Goal: Information Seeking & Learning: Learn about a topic

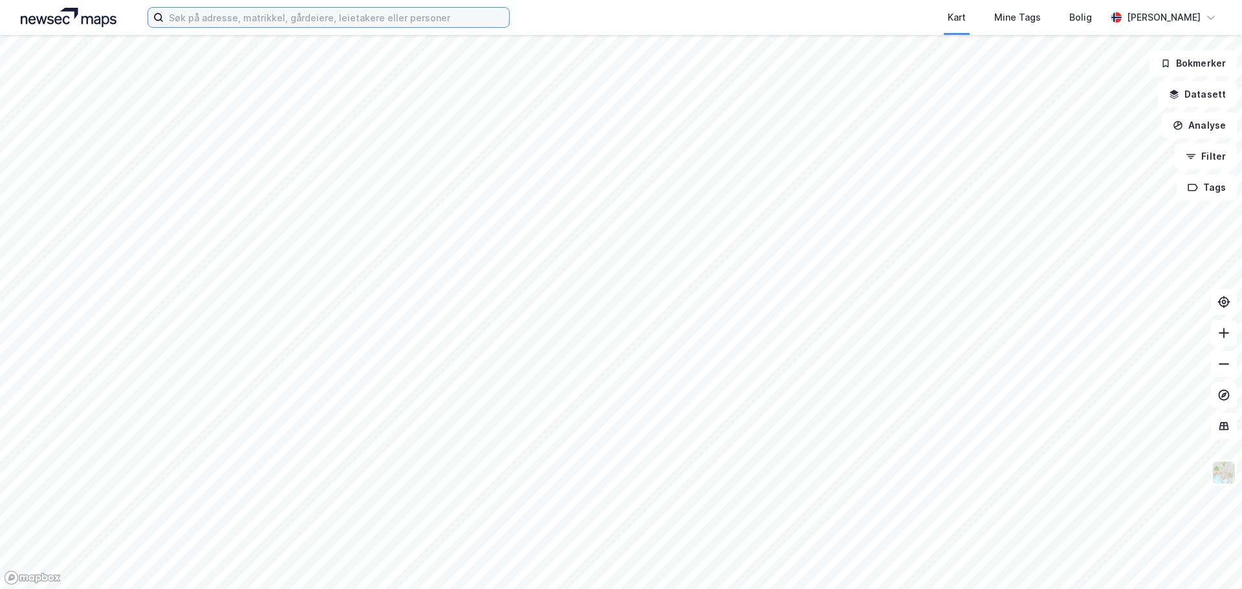
click at [211, 17] on input at bounding box center [336, 17] width 345 height 19
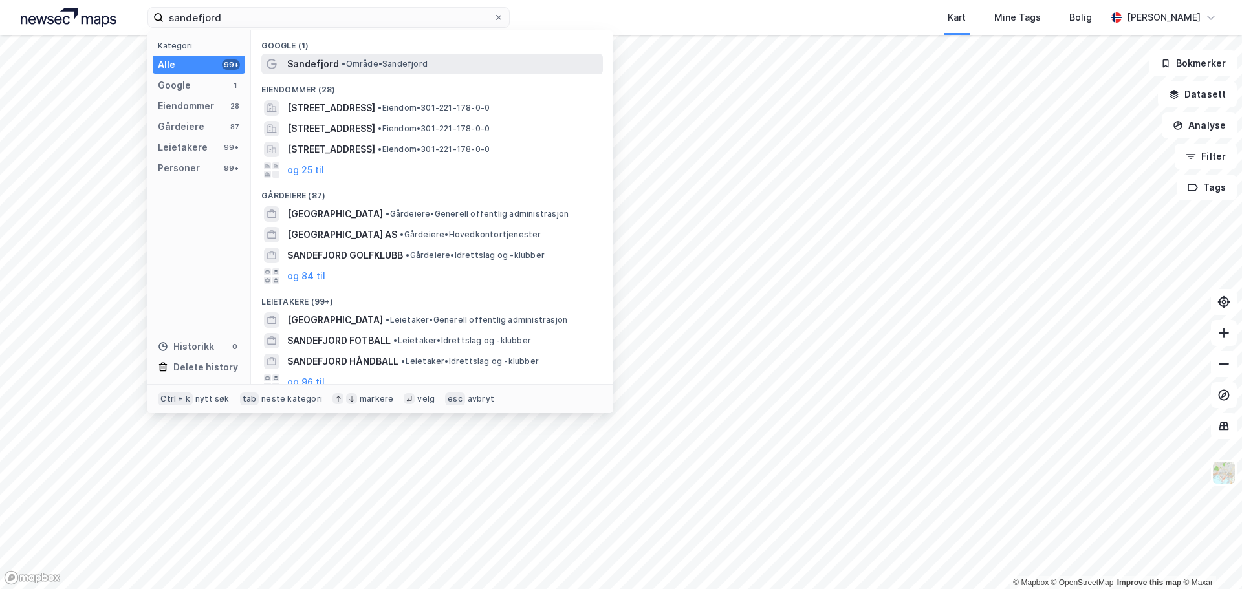
click at [399, 59] on span "• Område • [GEOGRAPHIC_DATA]" at bounding box center [385, 64] width 86 height 10
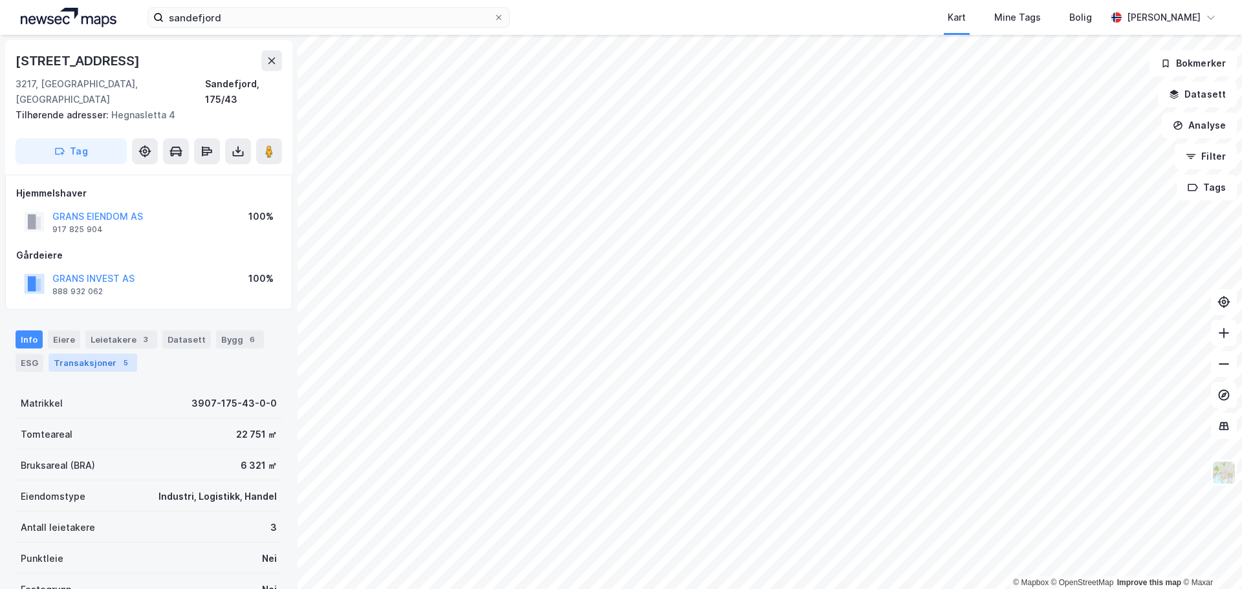
click at [93, 354] on div "Transaksjoner 5" at bounding box center [93, 363] width 89 height 18
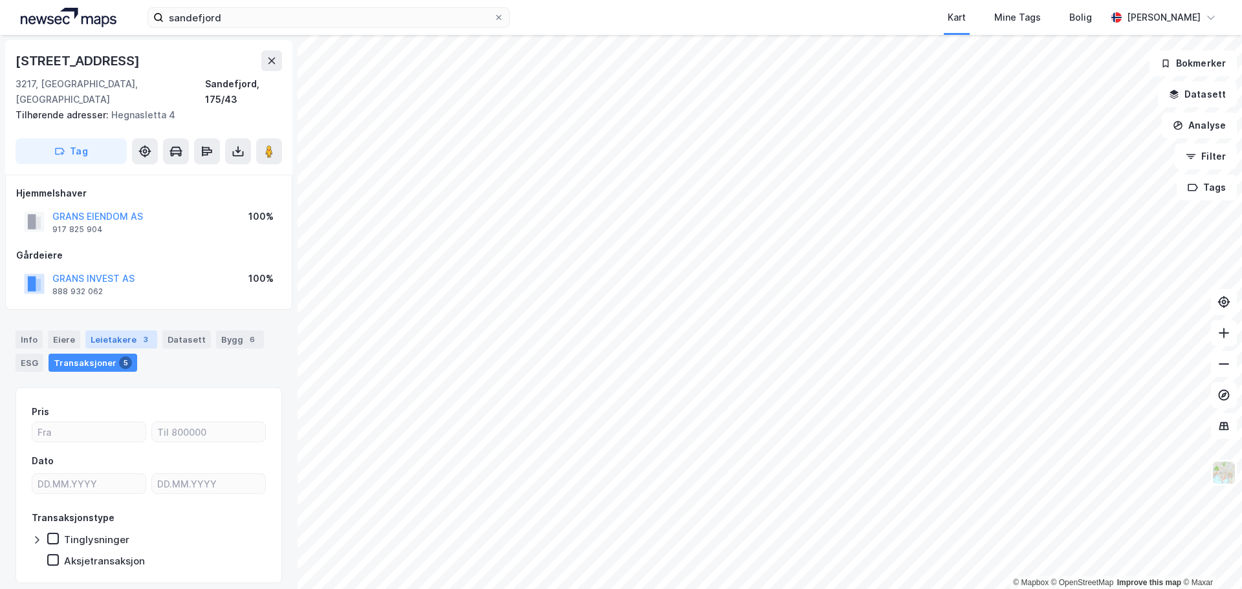
click at [129, 331] on div "Leietakere 3" at bounding box center [121, 340] width 72 height 18
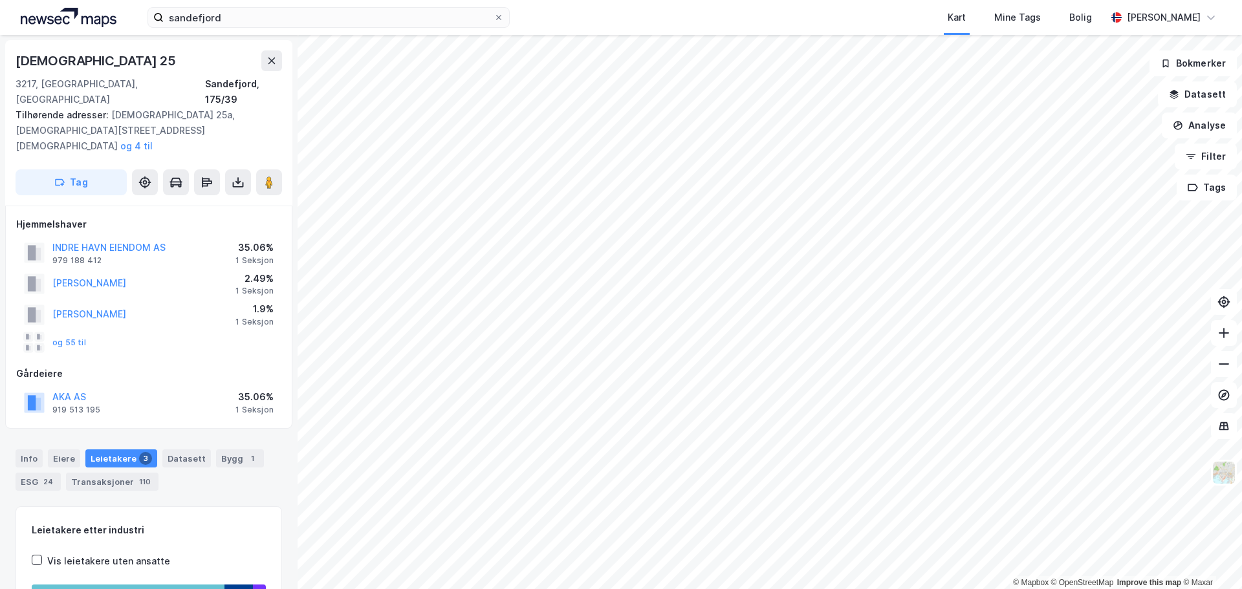
scroll to position [1, 0]
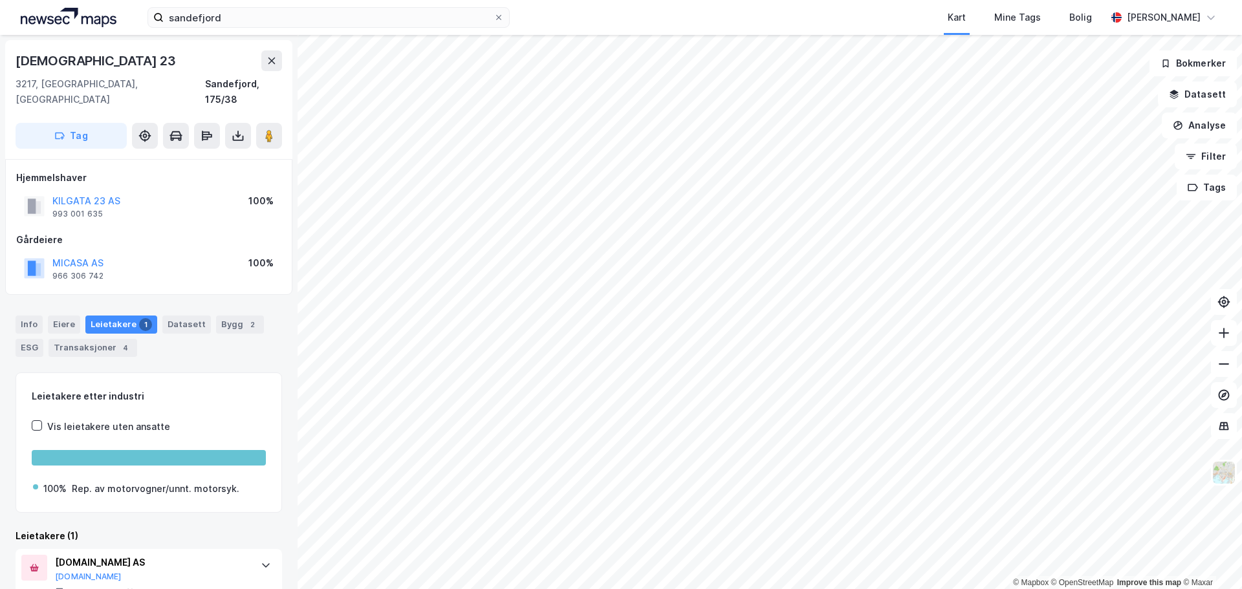
scroll to position [1, 0]
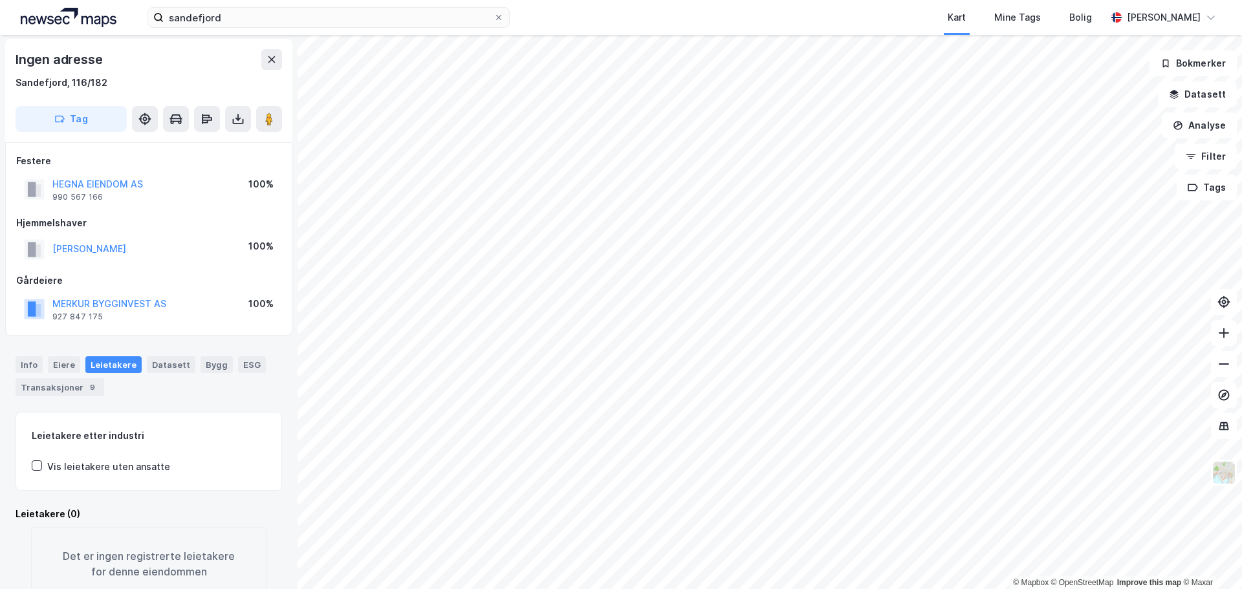
scroll to position [1, 0]
drag, startPoint x: 166, startPoint y: 298, endPoint x: 50, endPoint y: 309, distance: 115.7
click at [50, 309] on div "MERKUR BYGGINVEST AS 927 847 175 100%" at bounding box center [148, 309] width 265 height 31
copy button "MERKUR BYGGINVEST AS"
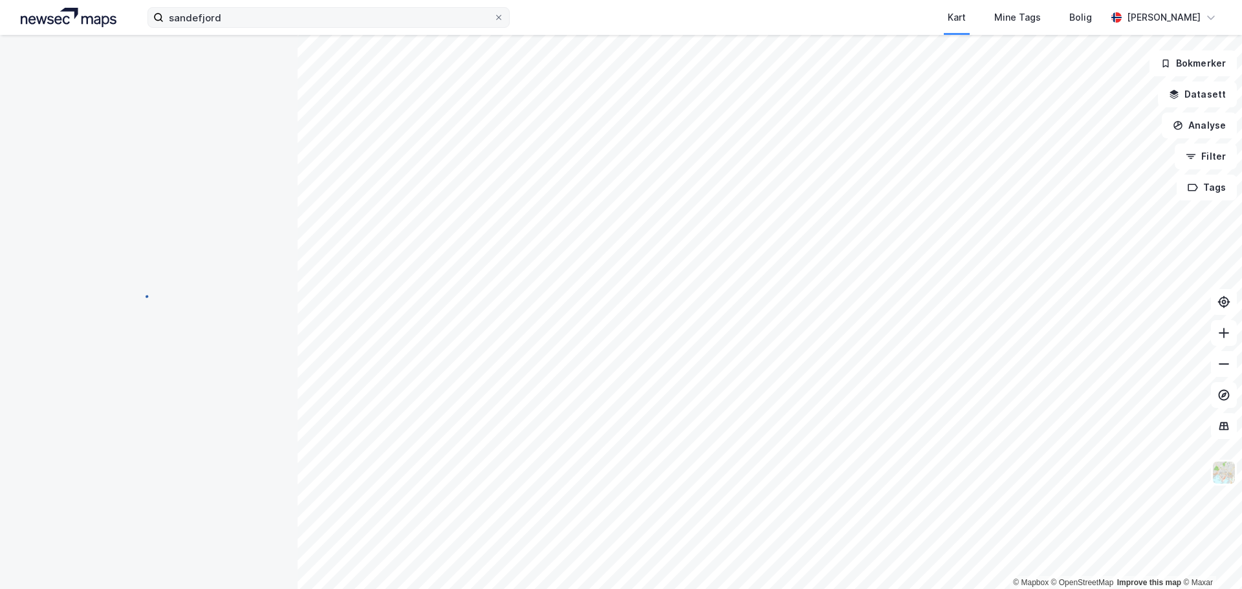
scroll to position [1, 0]
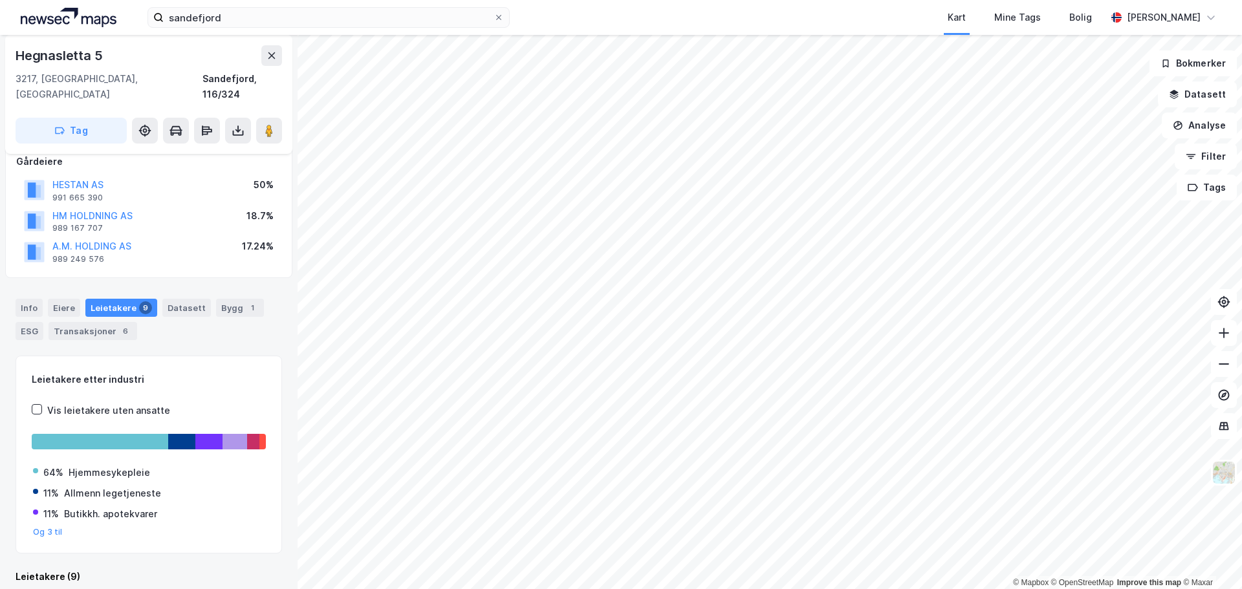
scroll to position [79, 0]
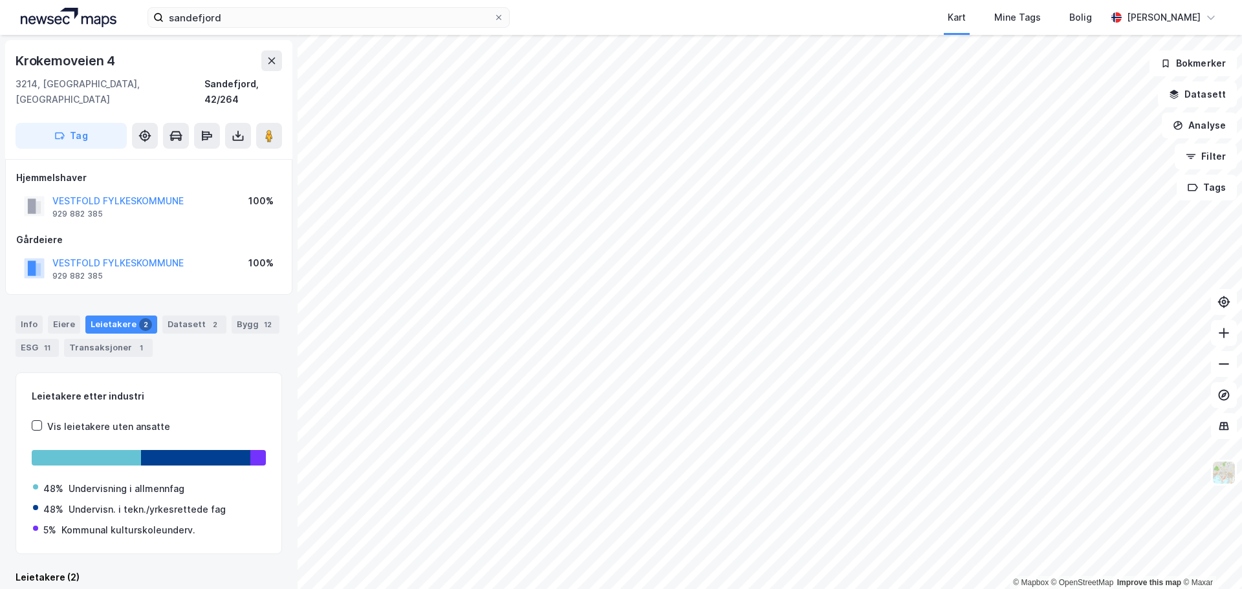
scroll to position [1, 0]
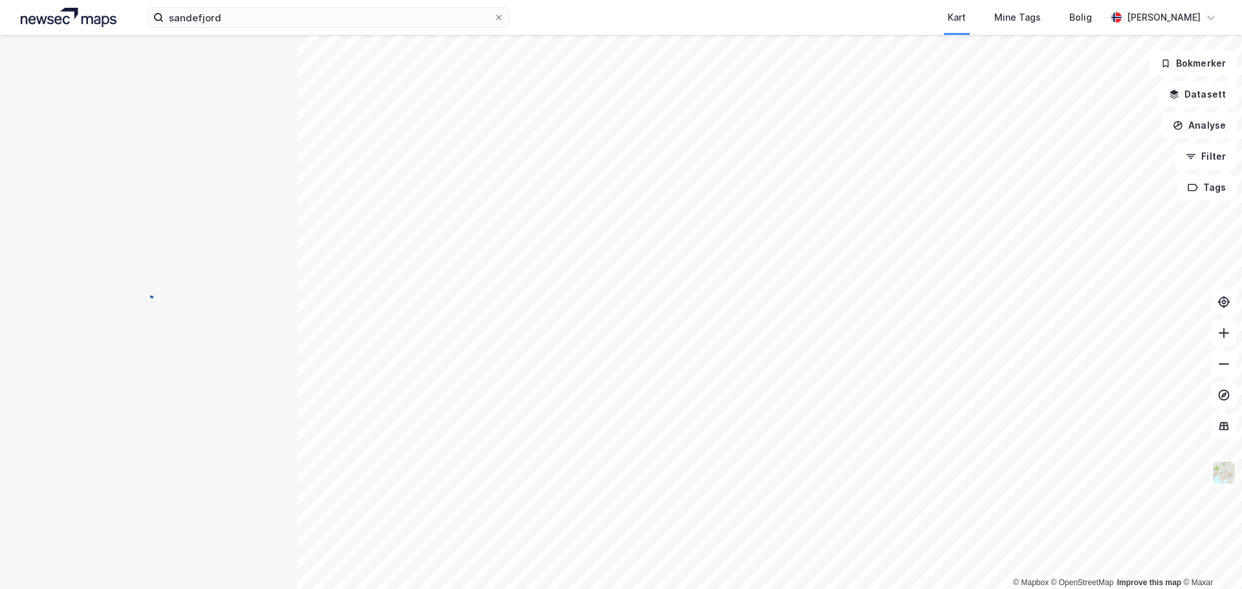
scroll to position [1, 0]
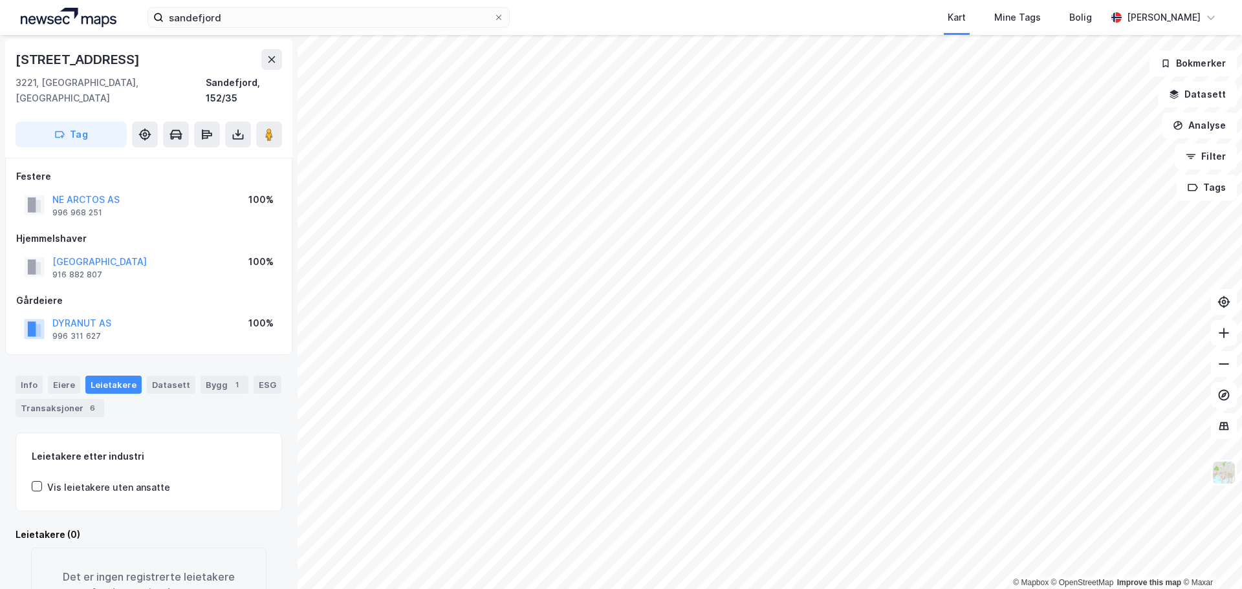
scroll to position [1, 0]
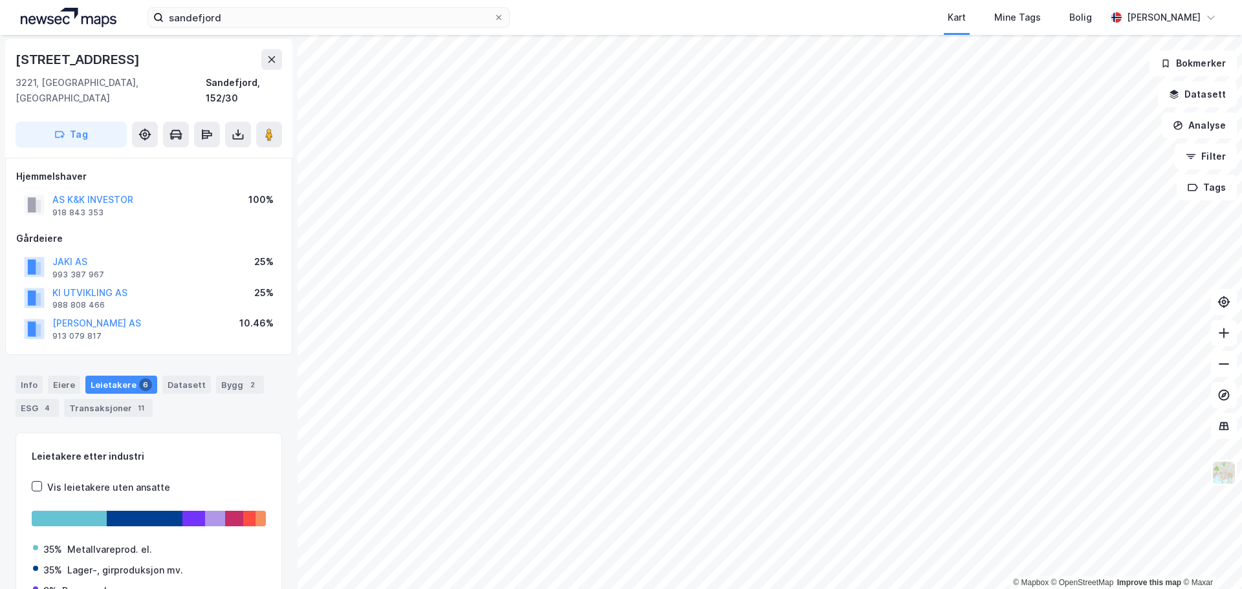
scroll to position [1, 0]
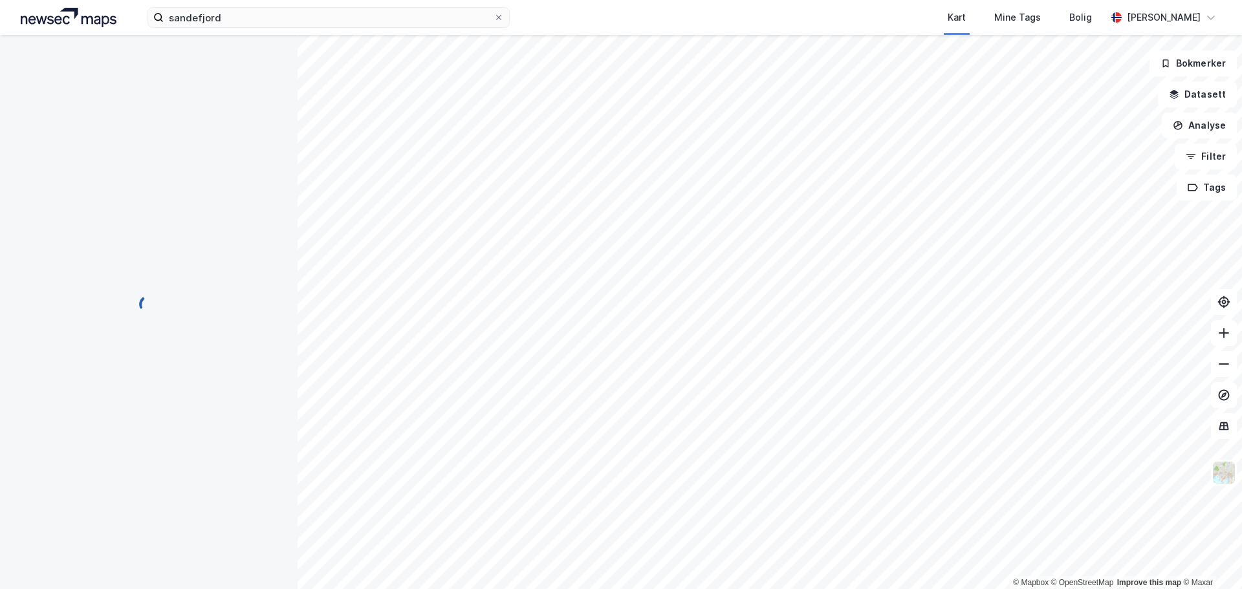
scroll to position [1, 0]
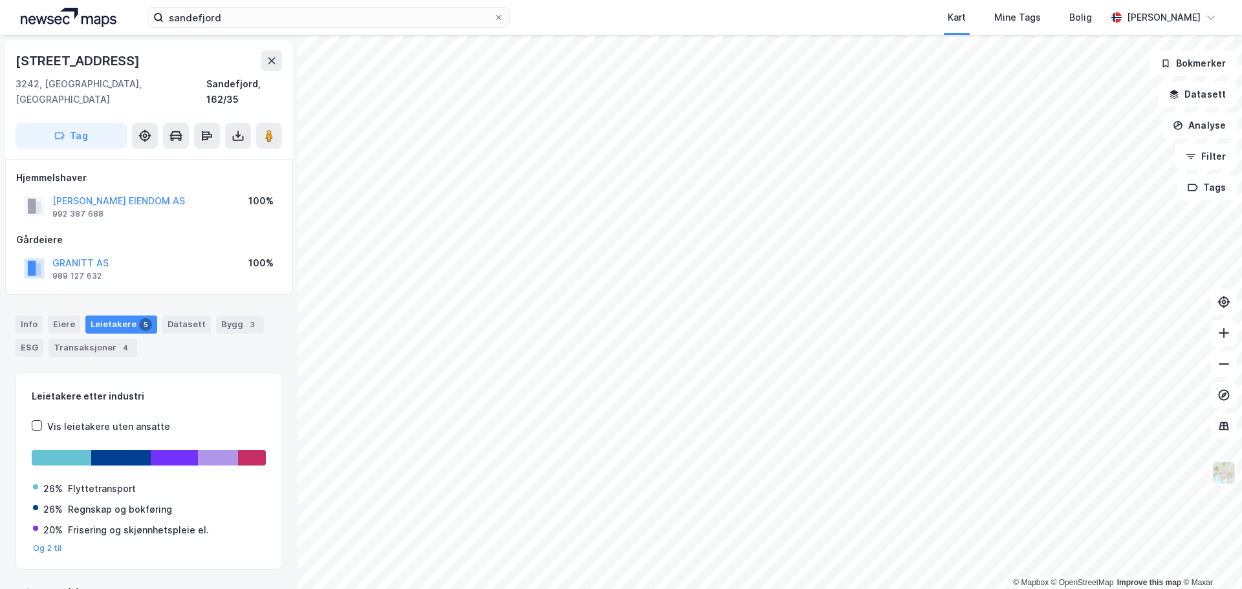
scroll to position [1, 0]
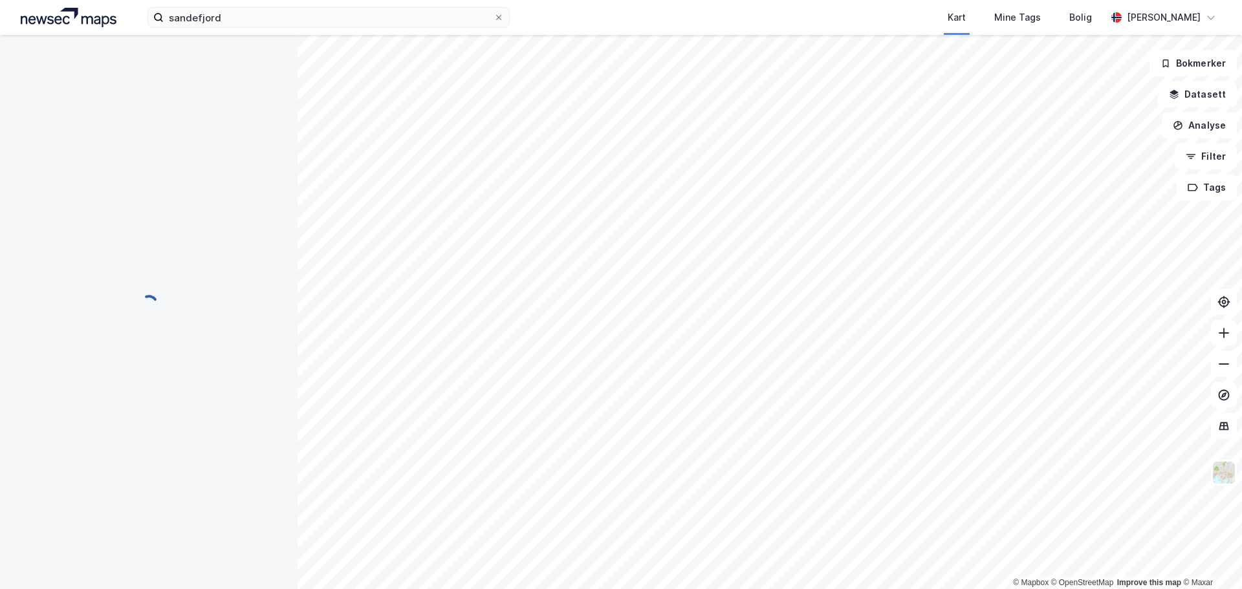
scroll to position [1, 0]
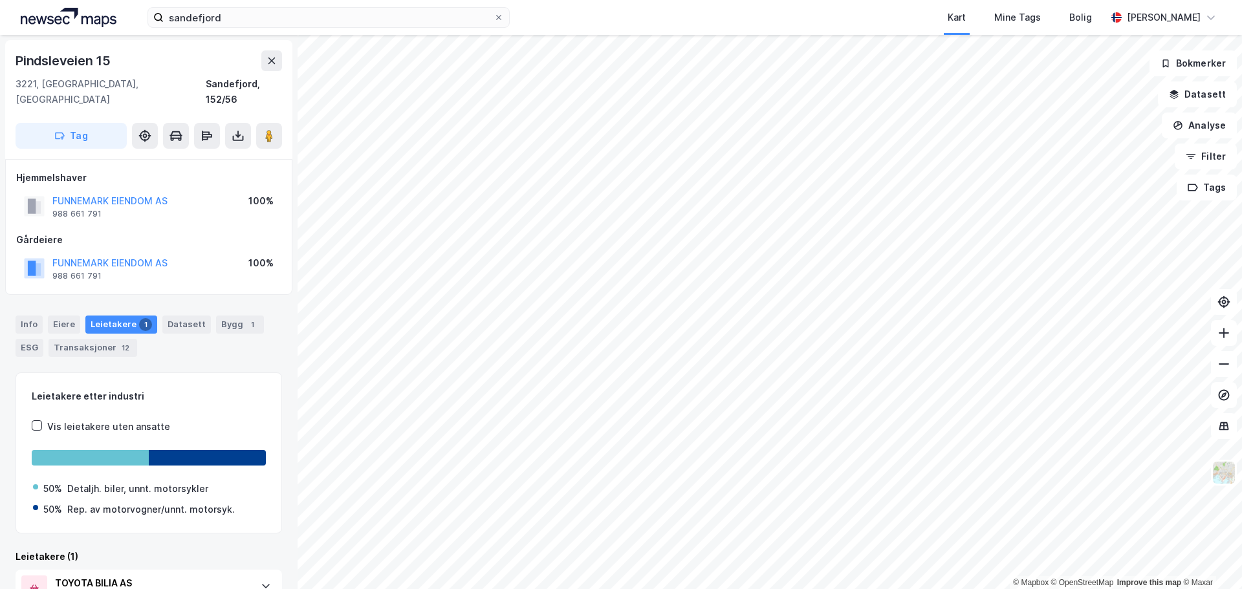
scroll to position [1, 0]
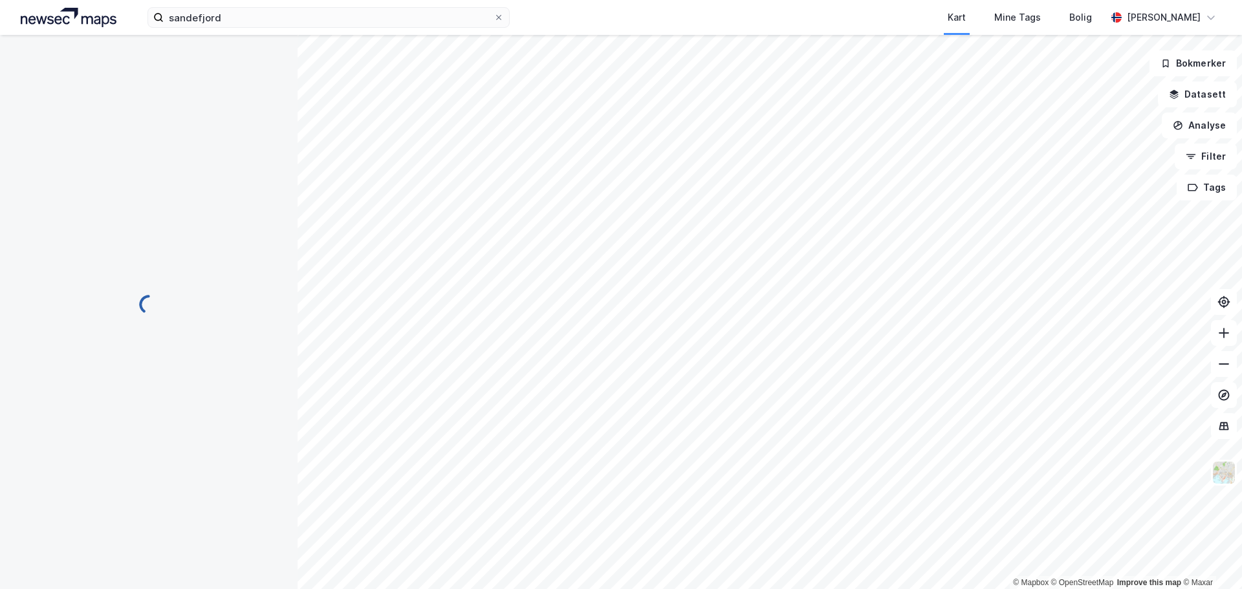
scroll to position [1, 0]
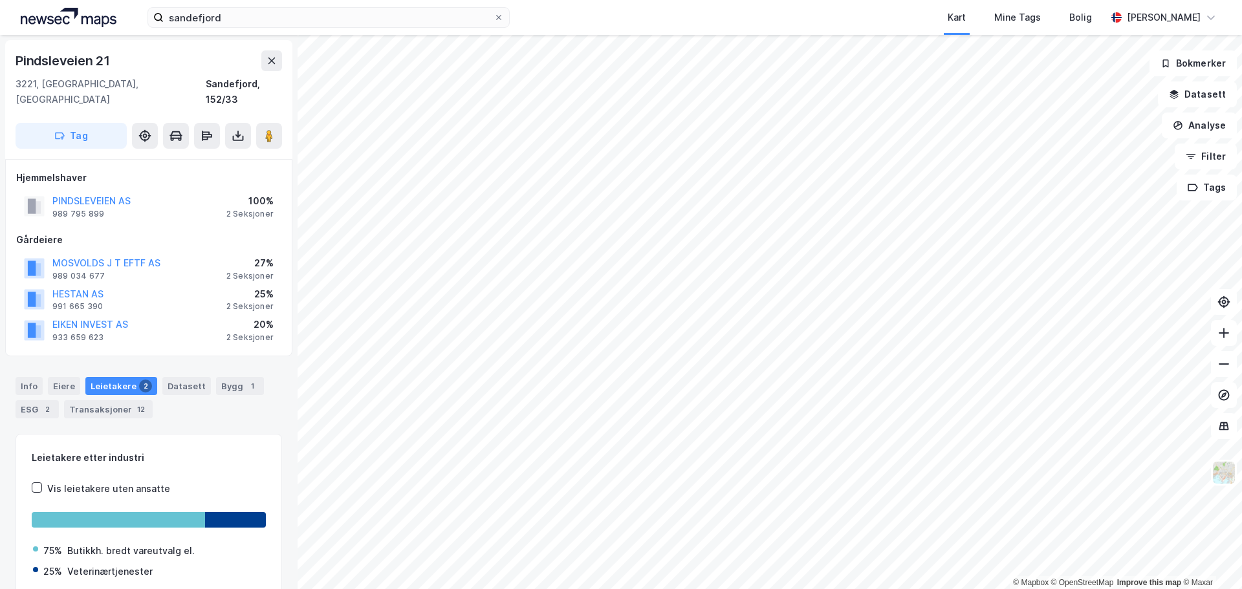
scroll to position [1, 0]
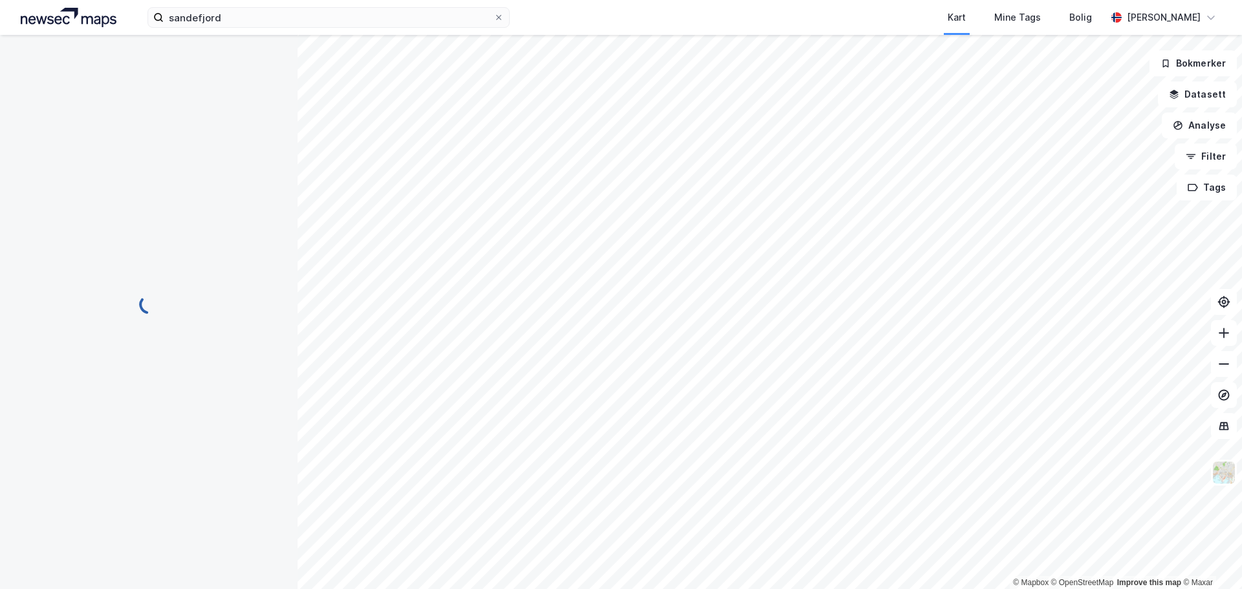
scroll to position [1, 0]
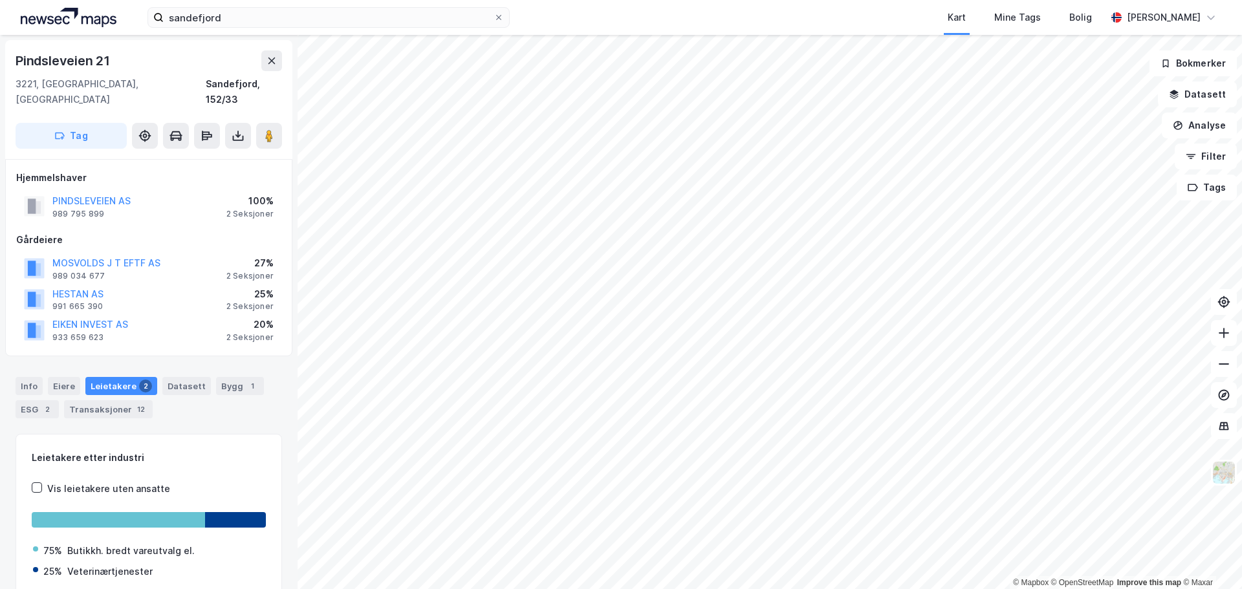
scroll to position [1, 0]
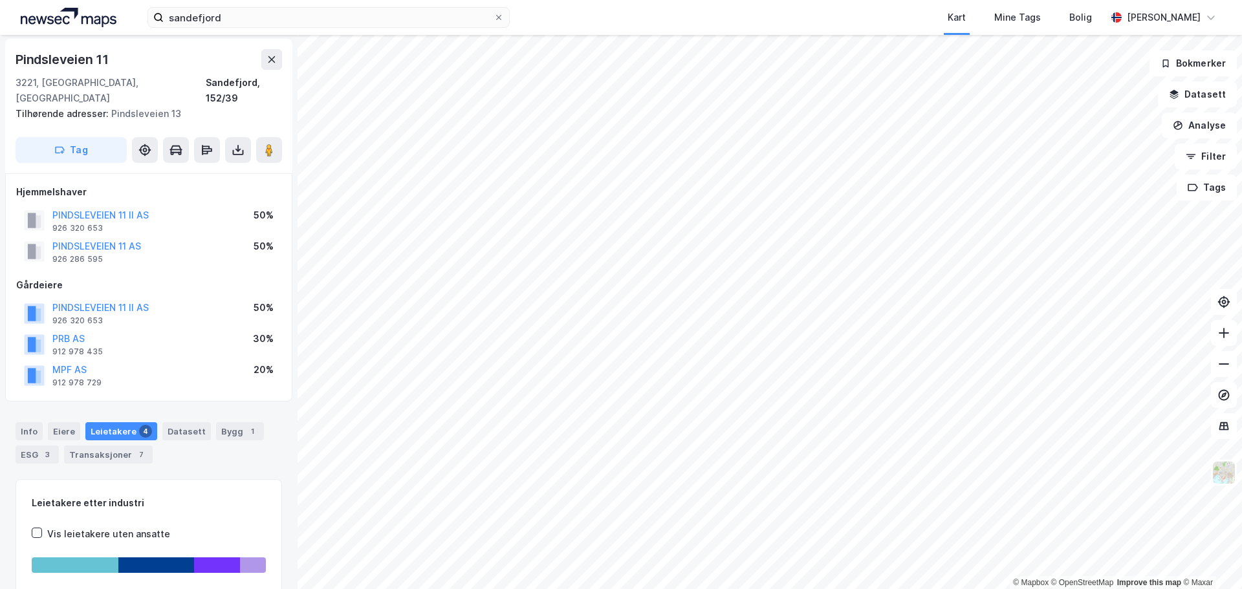
scroll to position [1, 0]
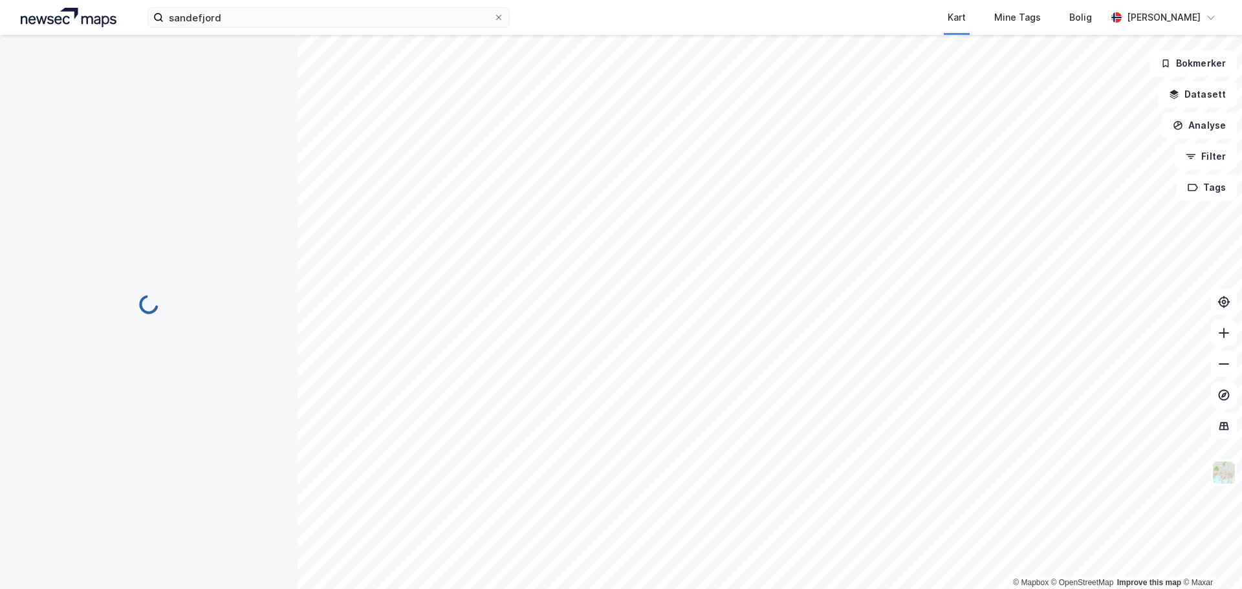
scroll to position [1, 0]
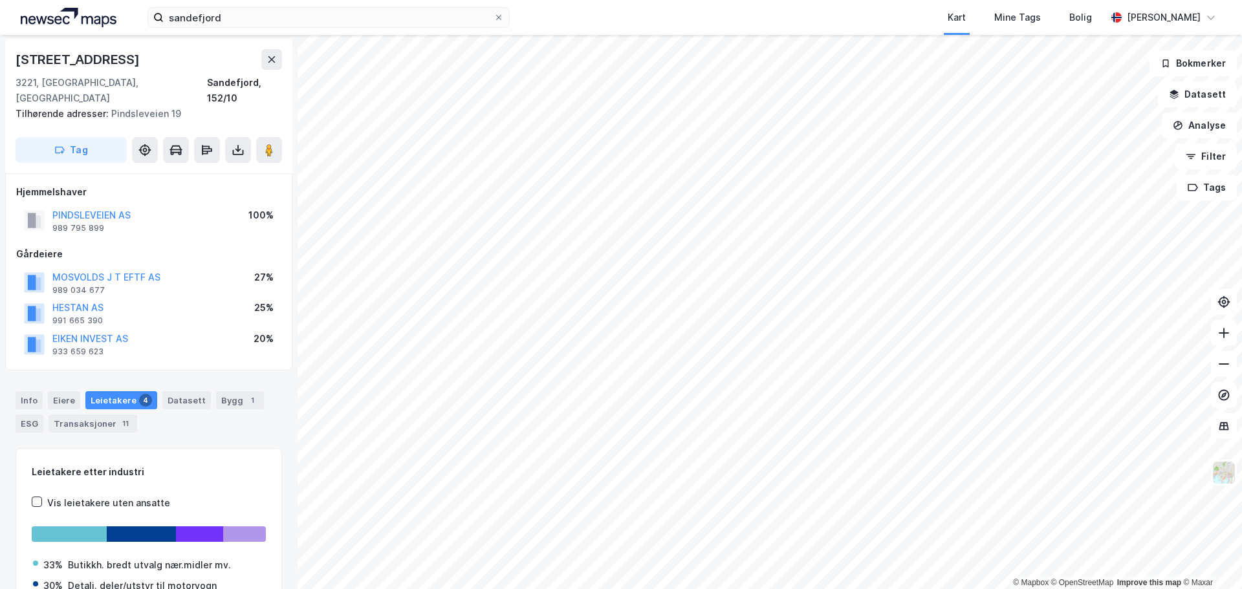
scroll to position [1, 0]
drag, startPoint x: 151, startPoint y: 196, endPoint x: 50, endPoint y: 198, distance: 101.0
click at [50, 205] on div "PINDSLEVEIEN AS 989 795 899 100%" at bounding box center [148, 220] width 265 height 31
click at [243, 12] on input "sandefjord" at bounding box center [329, 17] width 330 height 19
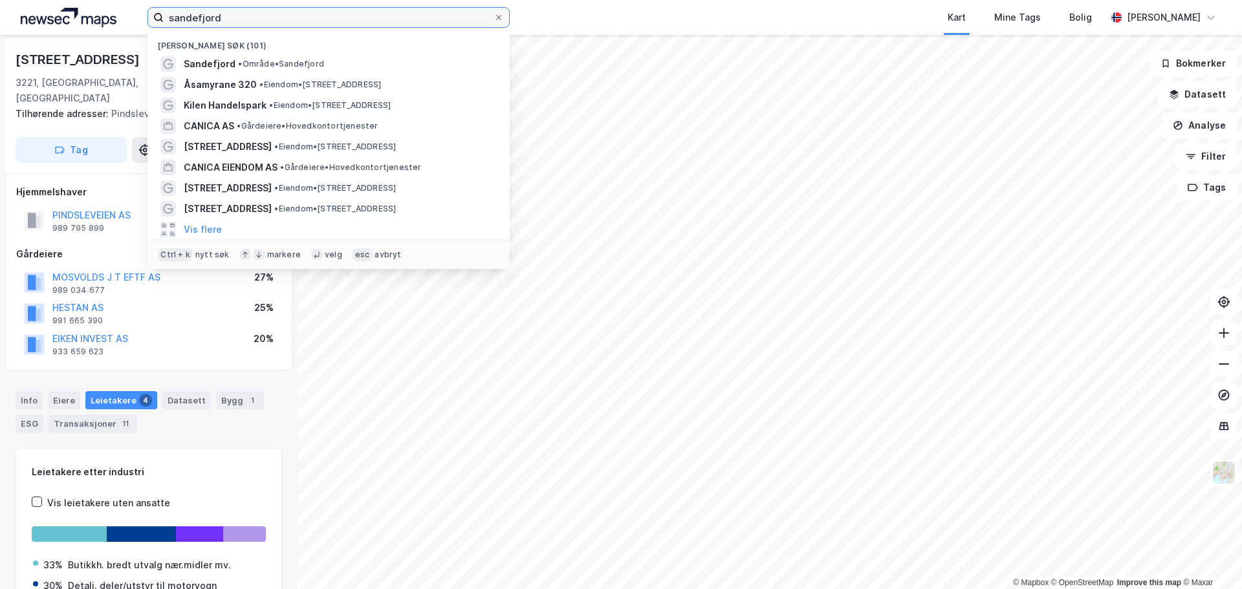
click at [243, 12] on input "sandefjord" at bounding box center [329, 17] width 330 height 19
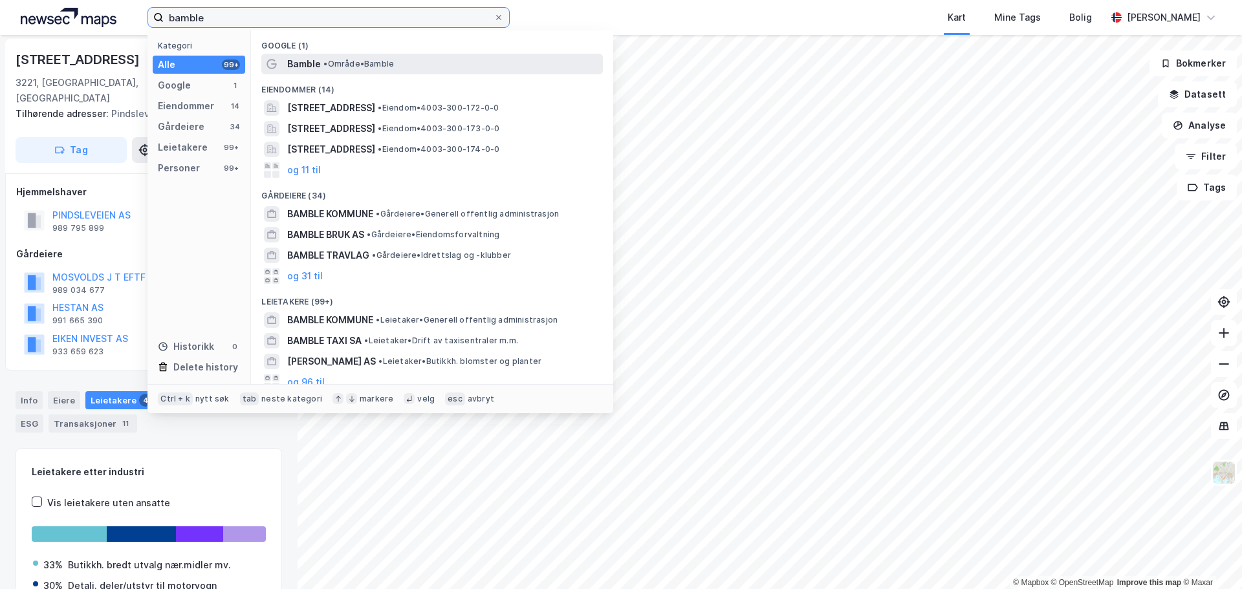
type input "bamble"
click at [358, 61] on span "• Område • Bamble" at bounding box center [359, 64] width 71 height 10
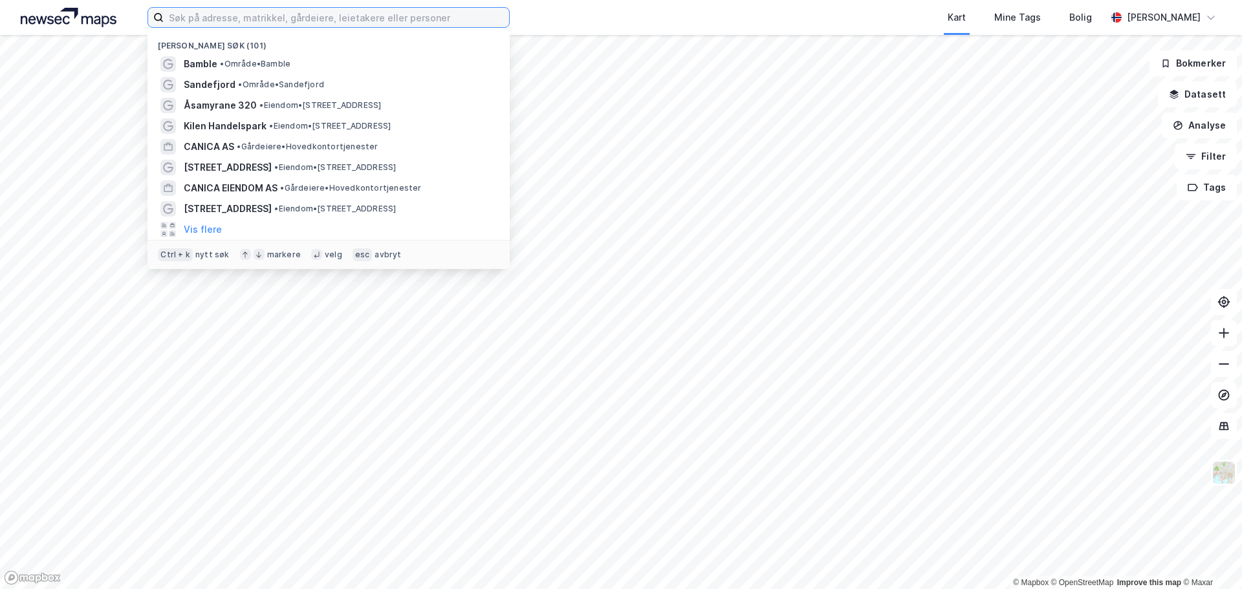
click at [330, 20] on input at bounding box center [336, 17] width 345 height 19
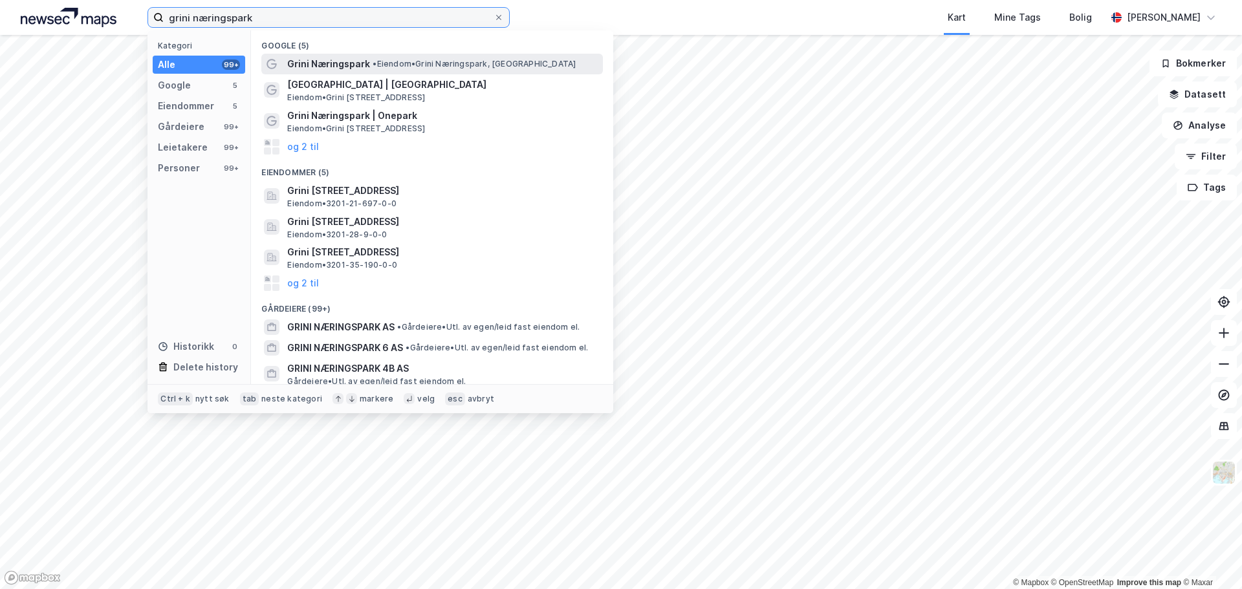
type input "grini næringspark"
click at [402, 69] on div "Grini Næringspark • Eiendom • Grini Næringspark, [GEOGRAPHIC_DATA]" at bounding box center [443, 64] width 313 height 16
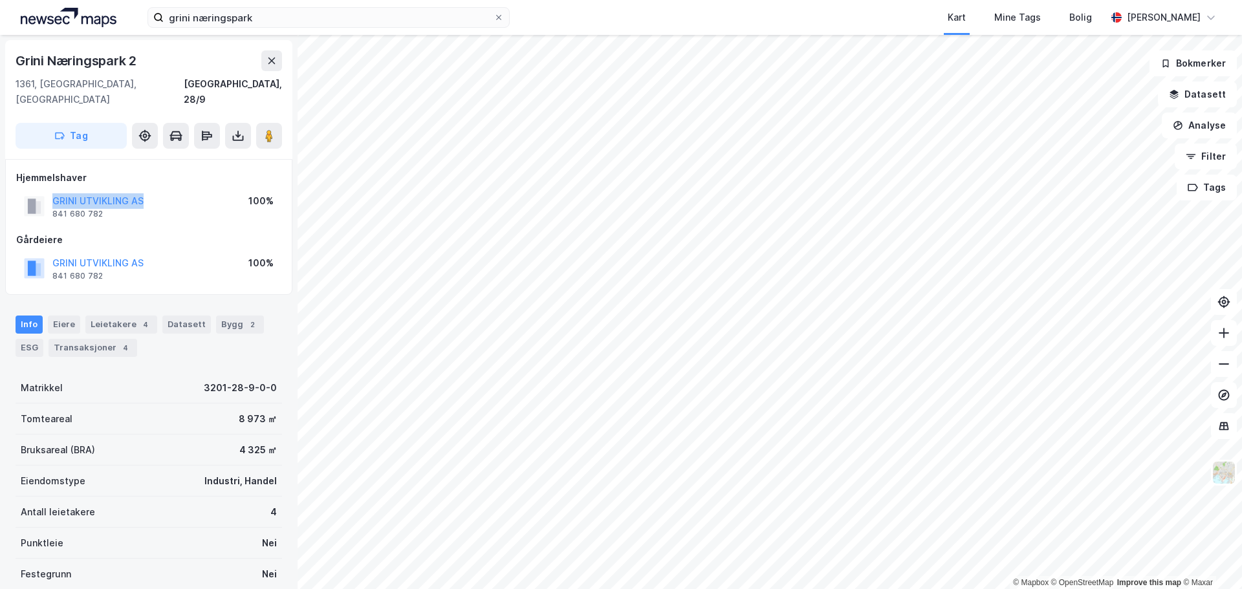
drag, startPoint x: 155, startPoint y: 188, endPoint x: 45, endPoint y: 190, distance: 110.0
click at [45, 191] on div "GRINI UTVIKLING AS 841 680 782 100%" at bounding box center [148, 206] width 265 height 31
copy button "GRINI UTVIKLING AS"
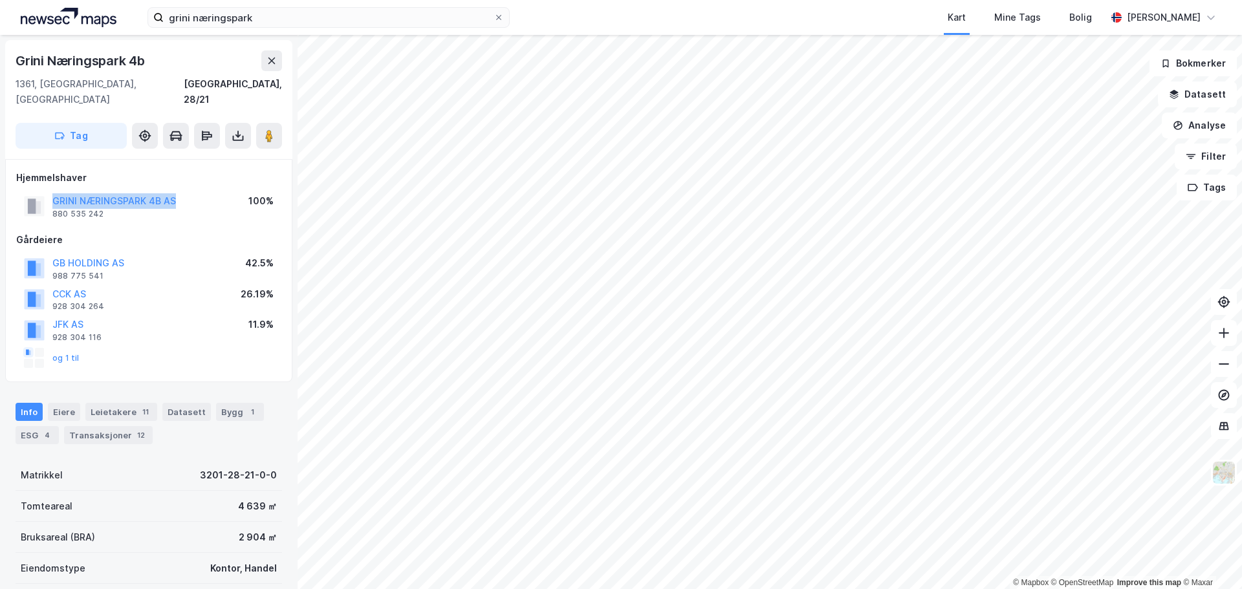
drag, startPoint x: 135, startPoint y: 190, endPoint x: 41, endPoint y: 192, distance: 93.8
click at [41, 192] on div "GRINI NÆRINGSPARK 4B AS 880 535 242 100%" at bounding box center [148, 206] width 265 height 31
copy button "GRINI NÆRINGSPARK 4B AS"
drag, startPoint x: 130, startPoint y: 242, endPoint x: 52, endPoint y: 245, distance: 78.3
click at [52, 253] on div "GB HOLDING AS 988 775 541 42.5%" at bounding box center [148, 268] width 265 height 31
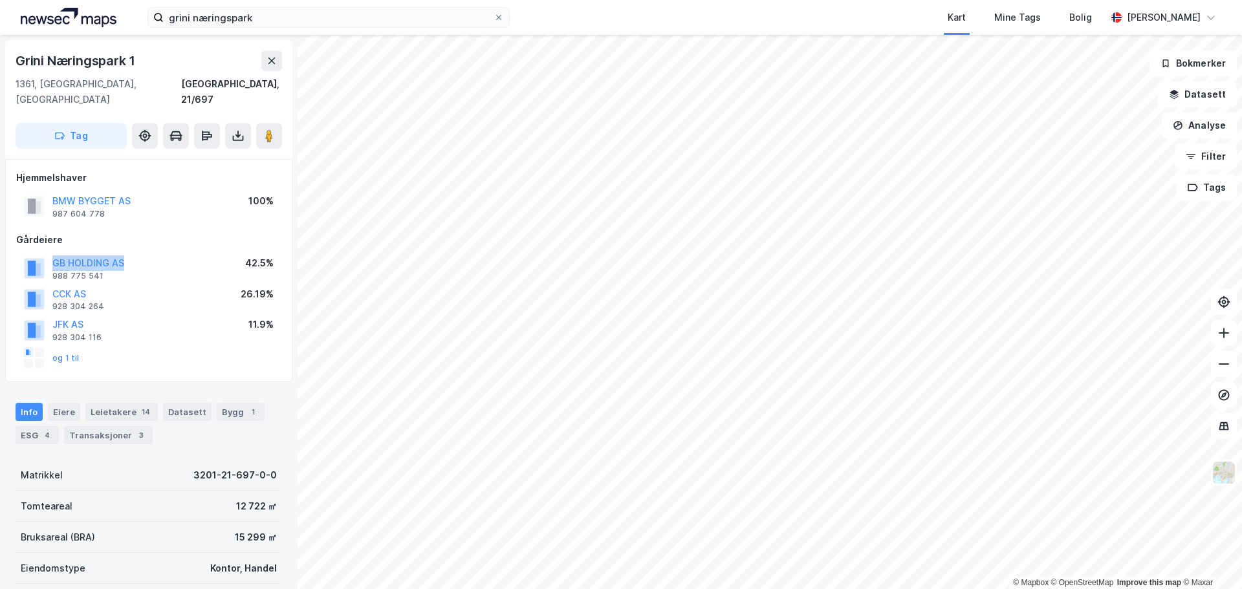
copy button "GB HOLDING AS"
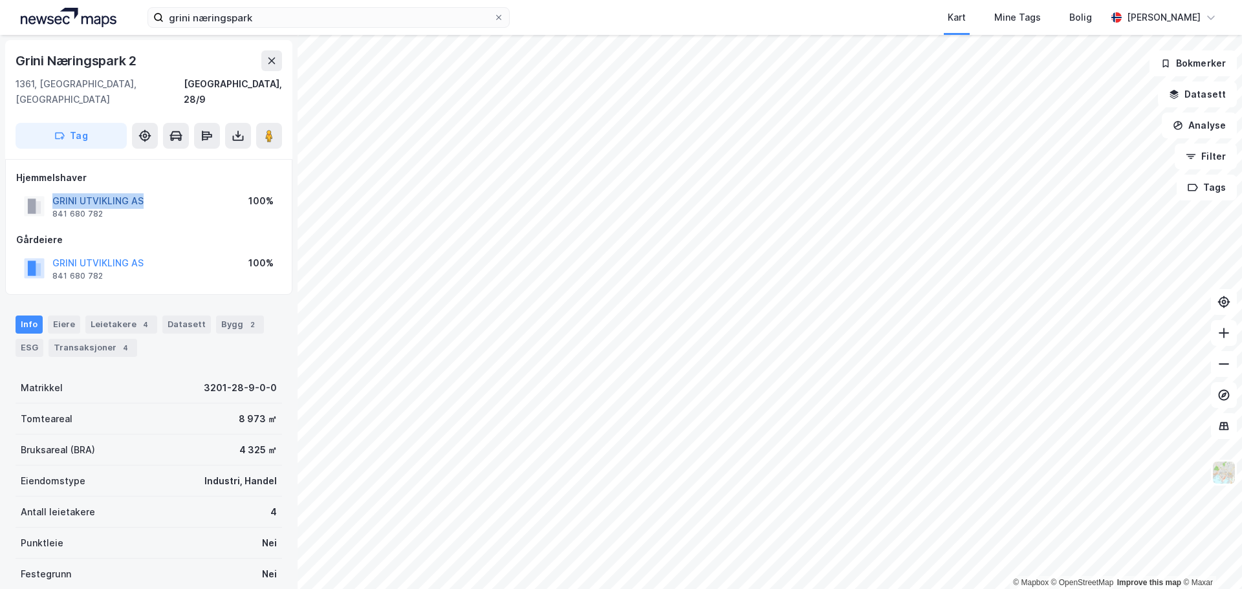
drag, startPoint x: 166, startPoint y: 185, endPoint x: 53, endPoint y: 186, distance: 113.2
click at [53, 191] on div "GRINI UTVIKLING AS 841 680 782 100%" at bounding box center [148, 206] width 265 height 31
copy button "GRINI UTVIKLING AS"
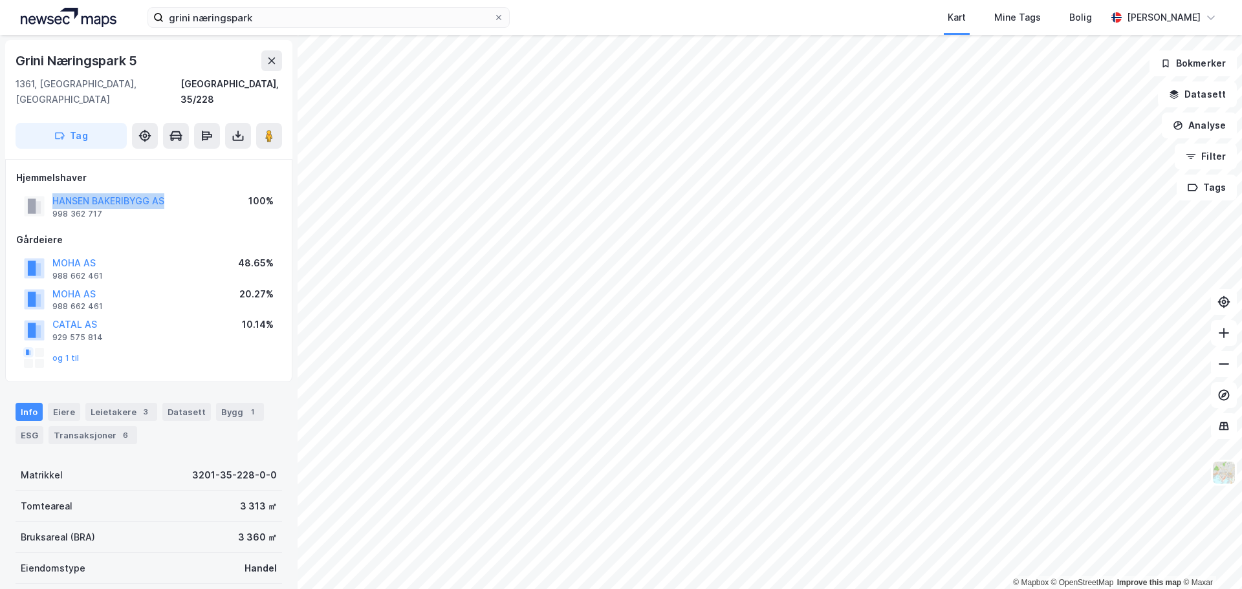
drag, startPoint x: 170, startPoint y: 187, endPoint x: 44, endPoint y: 182, distance: 126.3
click at [44, 191] on div "[PERSON_NAME] BAKERIBYGG AS 998 362 717 100%" at bounding box center [148, 206] width 265 height 31
copy button "HANSEN BAKERIBYGG AS"
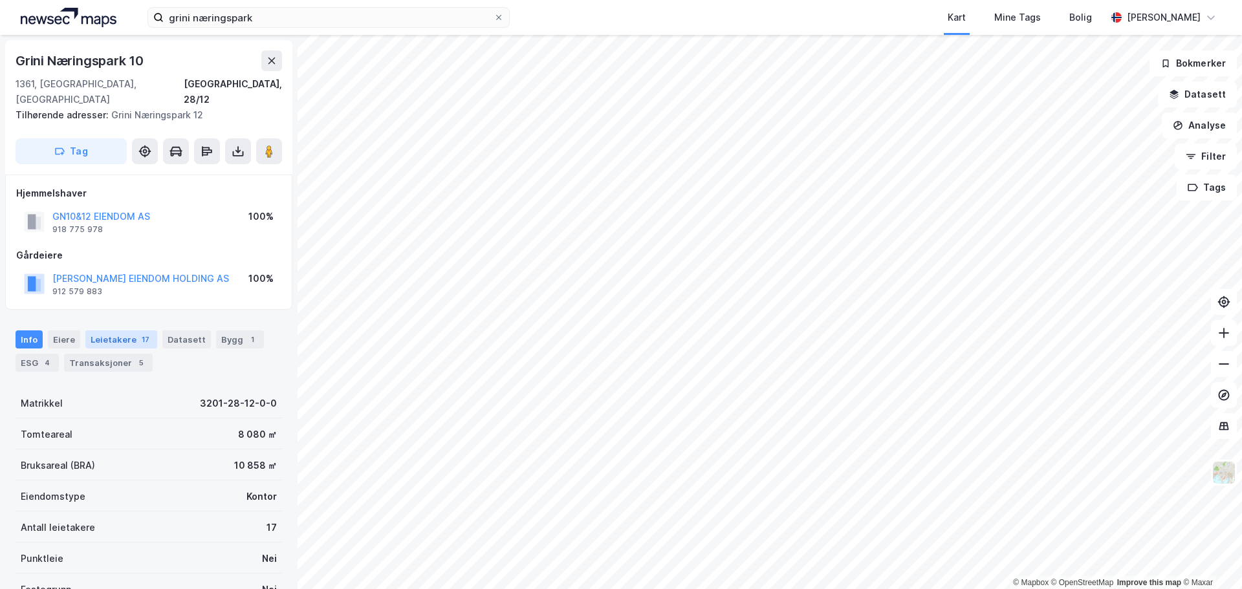
click at [118, 331] on div "Leietakere 17" at bounding box center [121, 340] width 72 height 18
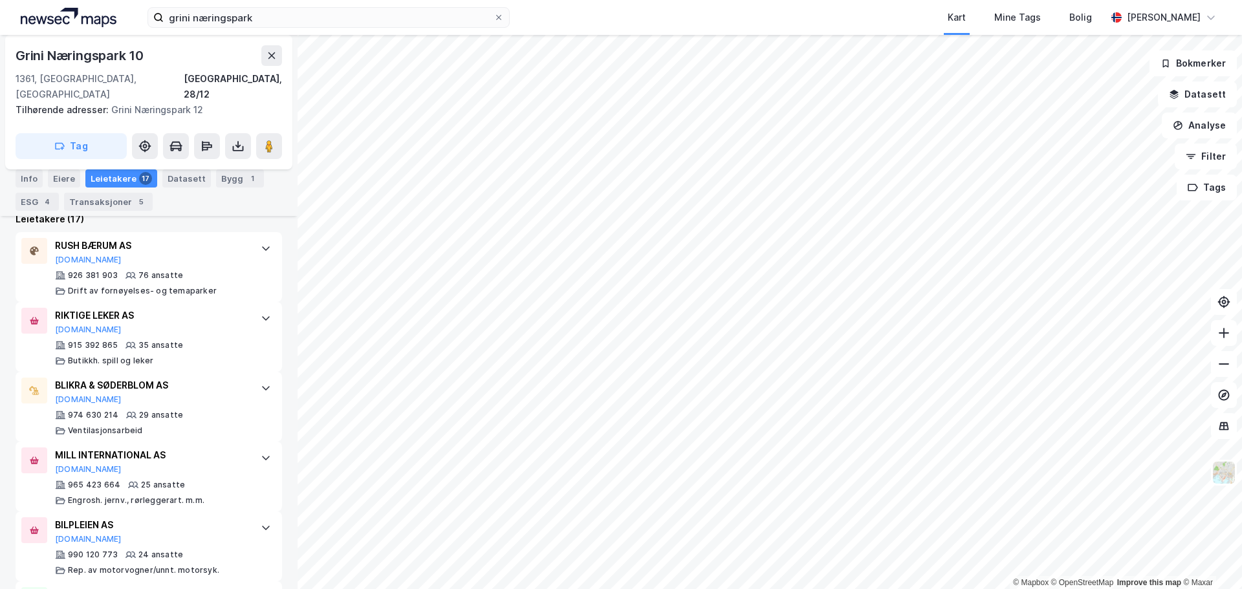
scroll to position [1, 0]
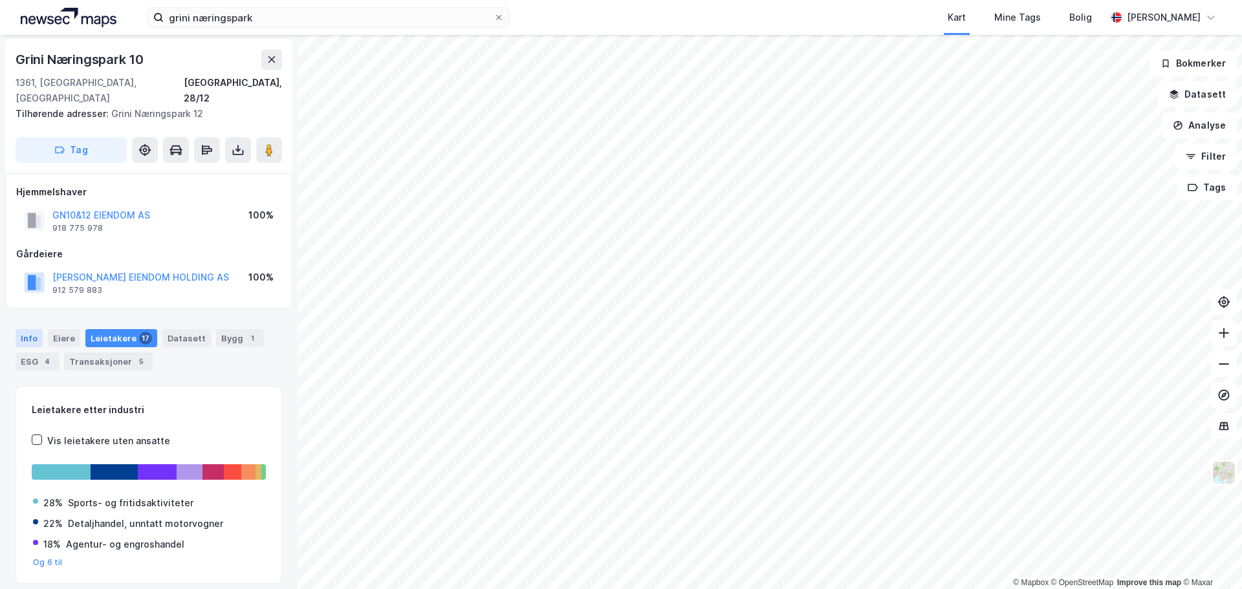
click at [34, 329] on div "Info" at bounding box center [29, 338] width 27 height 18
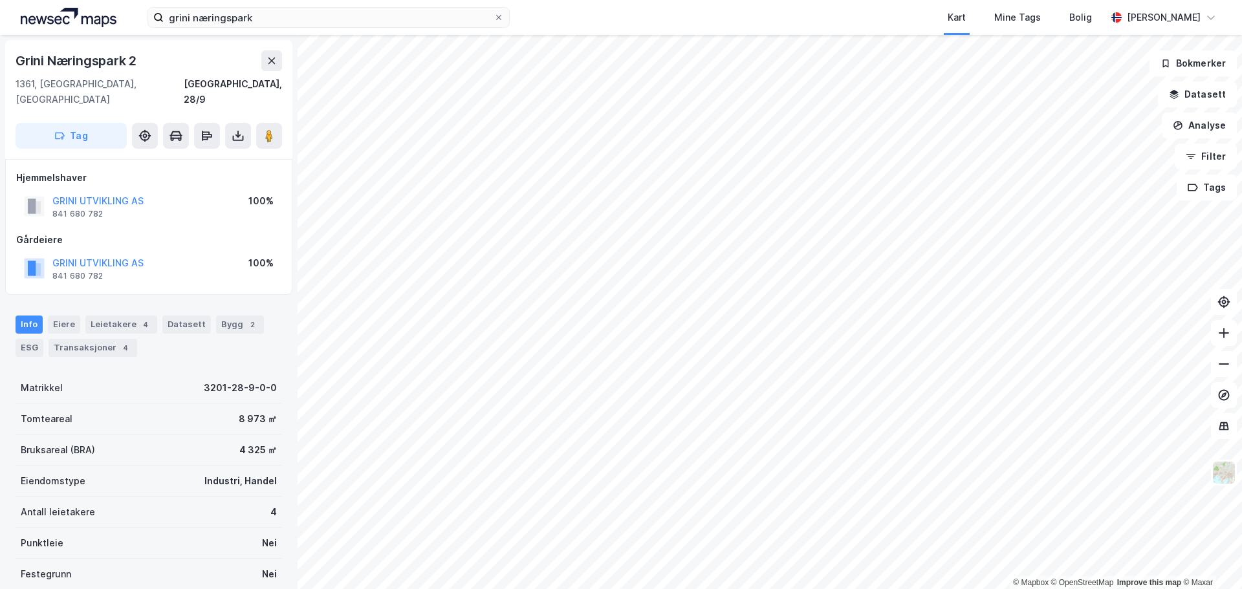
scroll to position [1, 0]
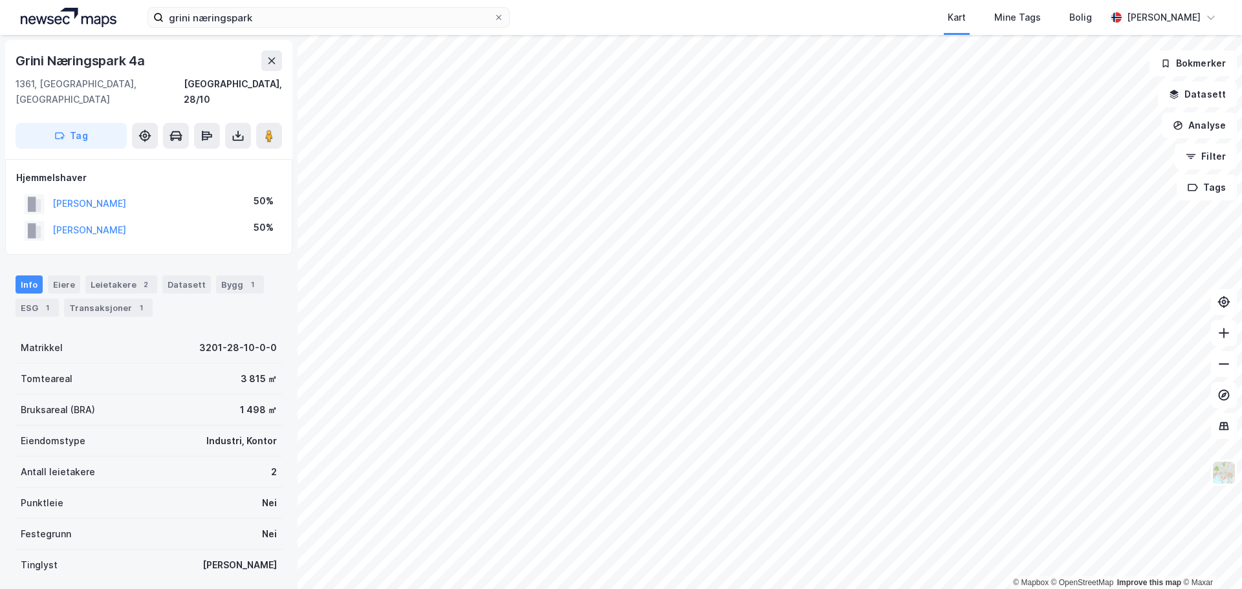
scroll to position [1, 0]
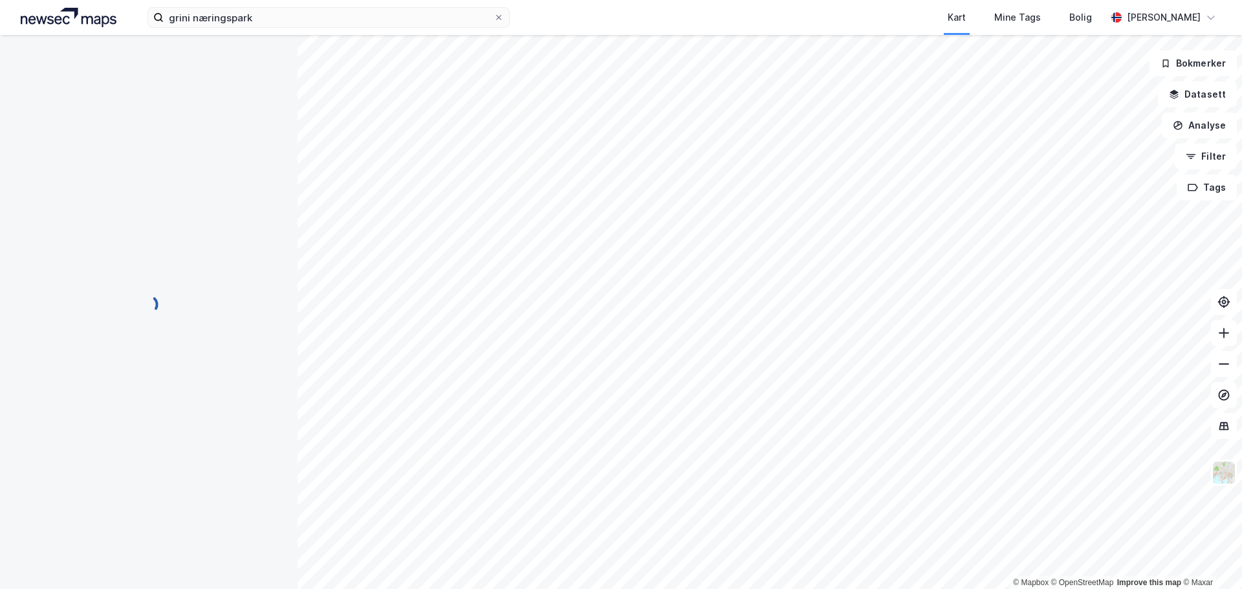
scroll to position [1, 0]
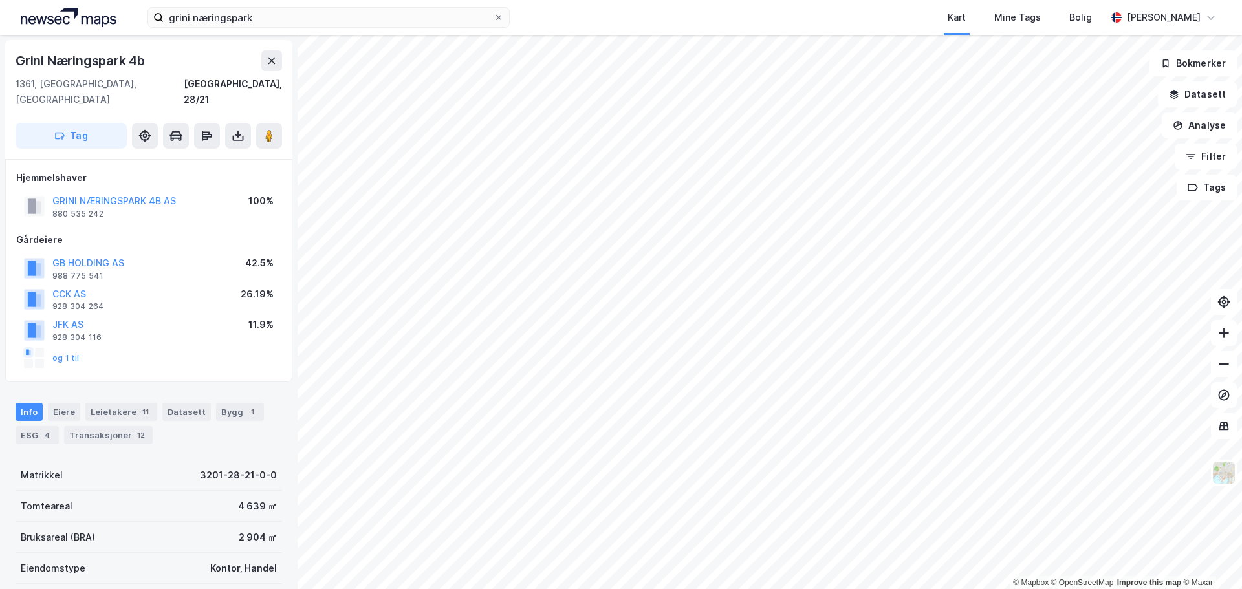
scroll to position [1, 0]
click at [140, 404] on div "11" at bounding box center [145, 410] width 13 height 13
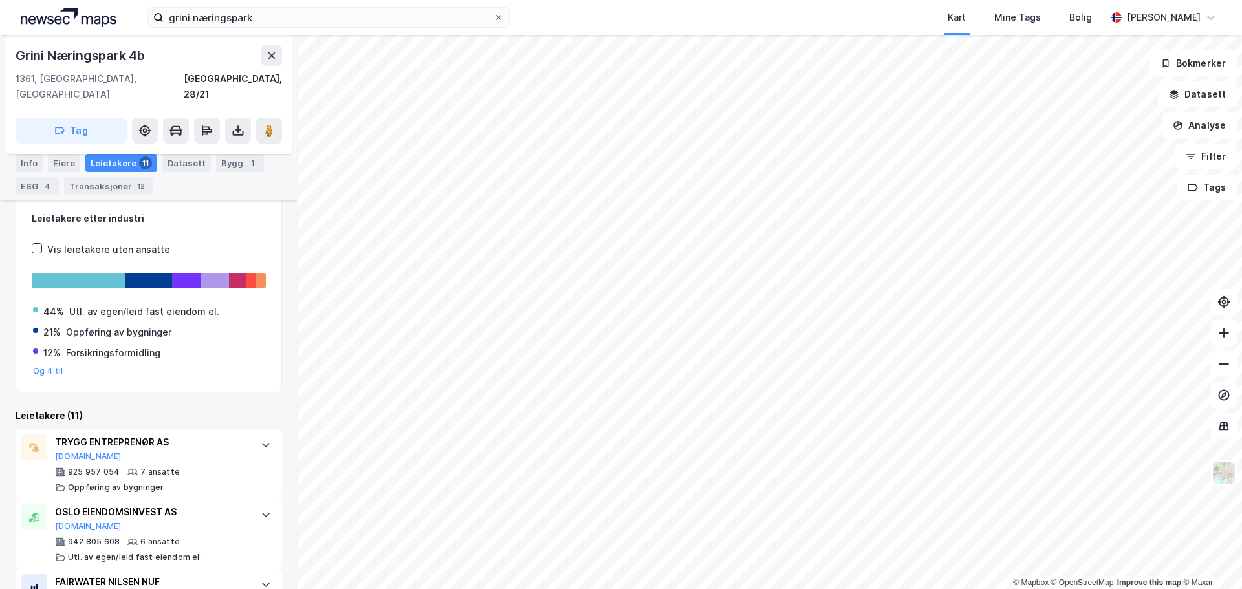
scroll to position [234, 0]
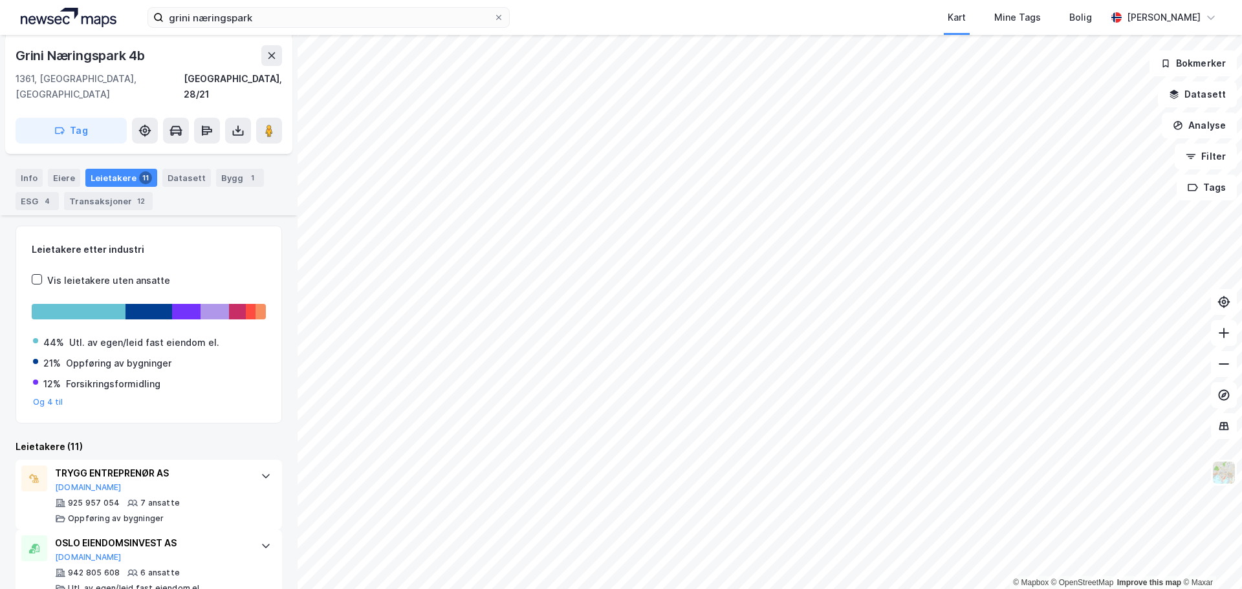
click at [34, 169] on div "Info" at bounding box center [29, 178] width 27 height 18
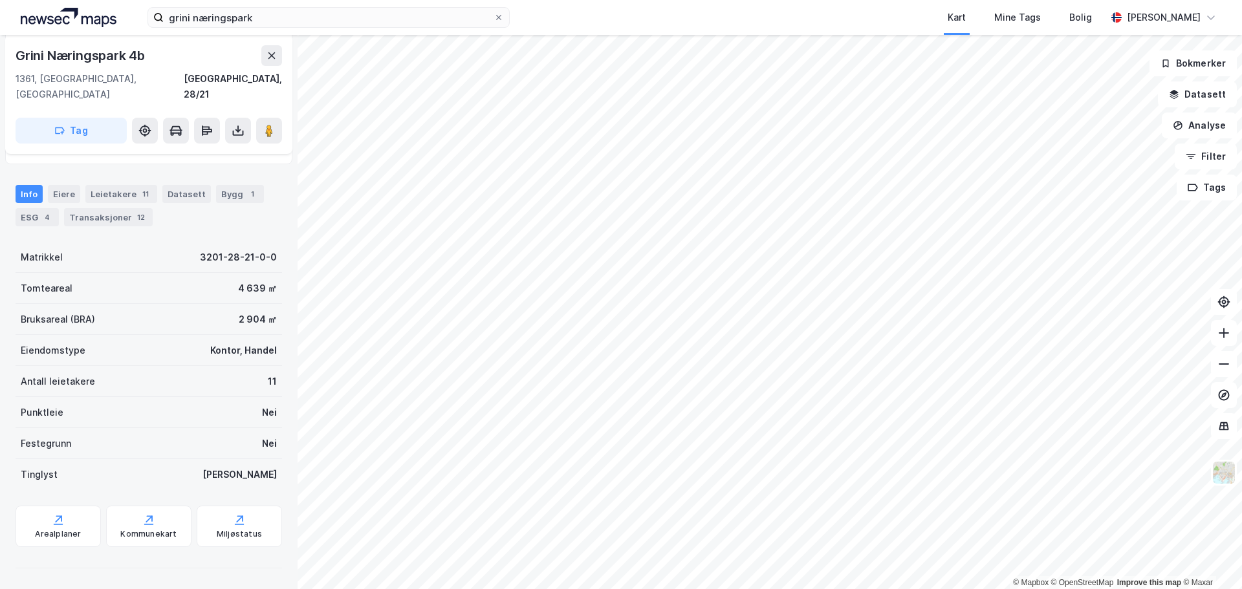
scroll to position [203, 0]
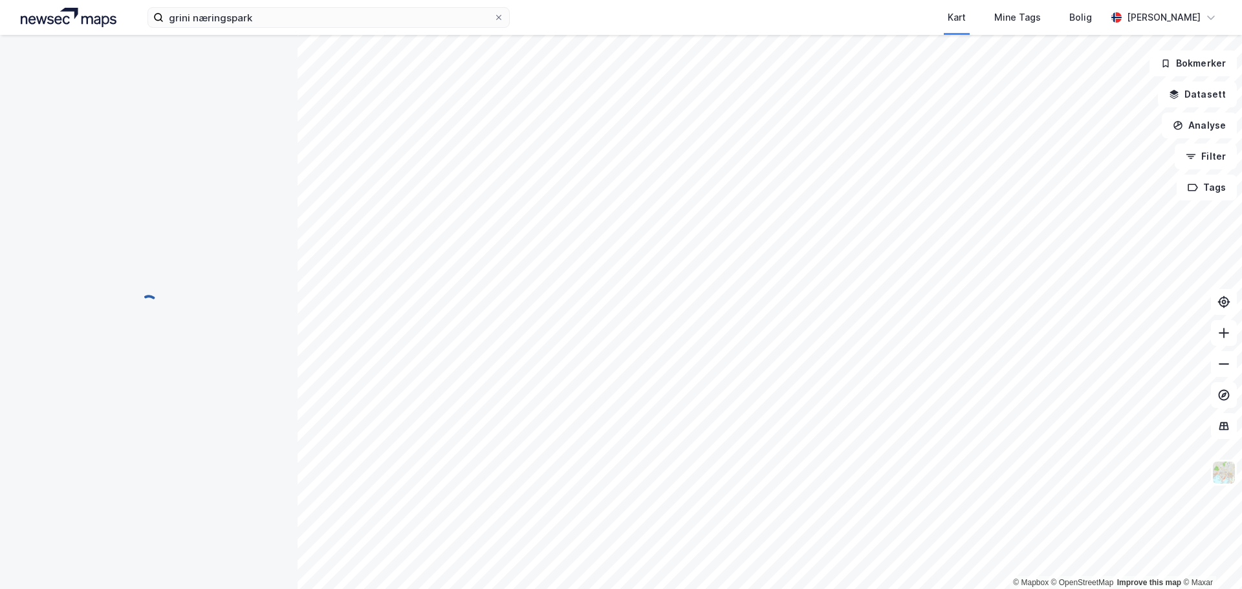
scroll to position [1, 0]
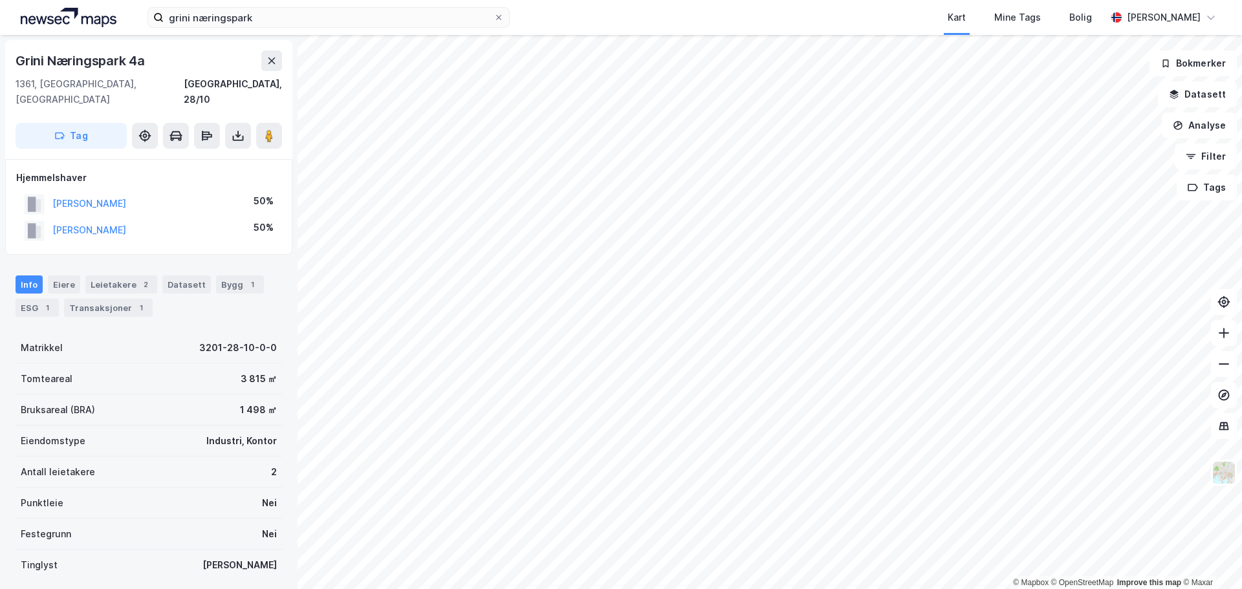
scroll to position [1, 0]
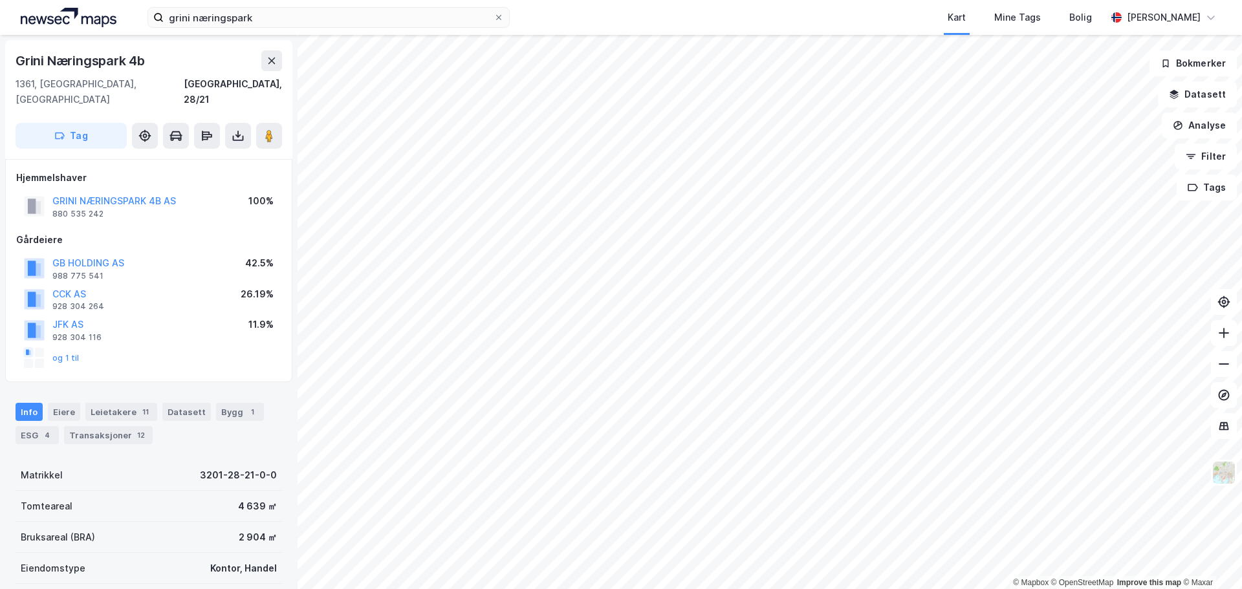
scroll to position [1, 0]
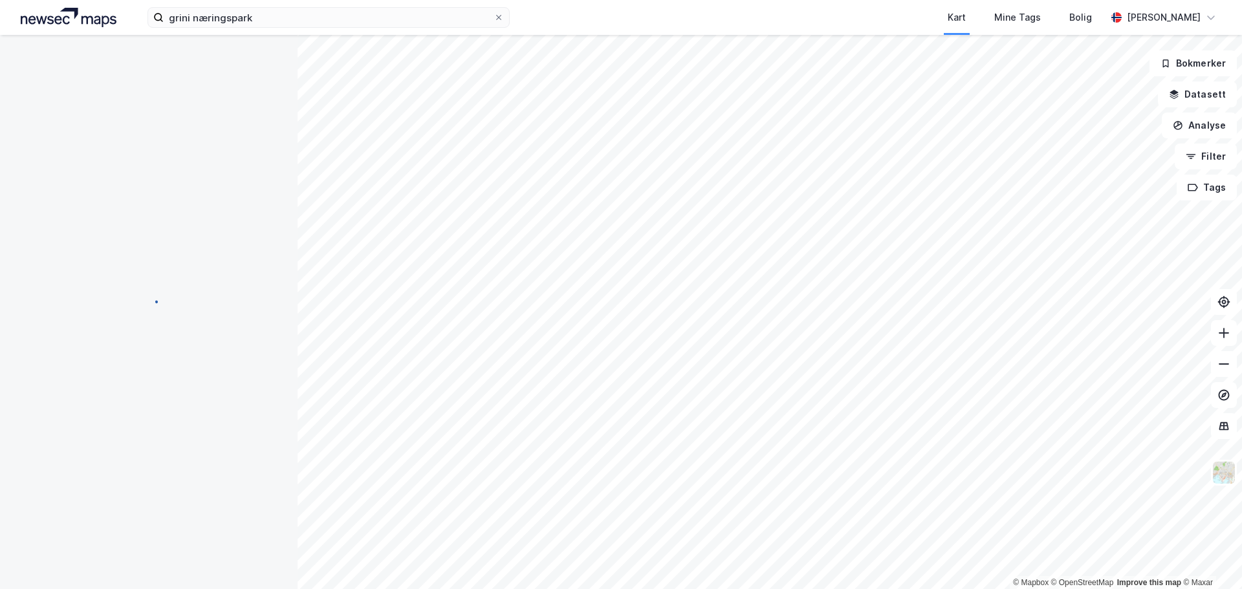
scroll to position [1, 0]
